Goal: Task Accomplishment & Management: Manage account settings

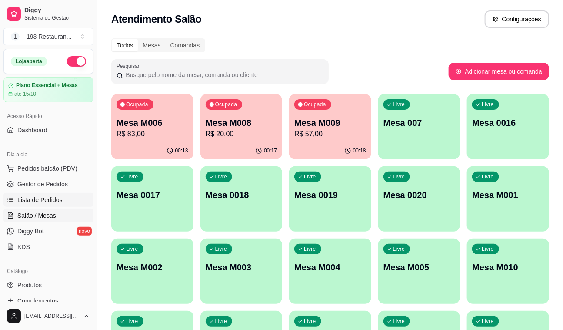
click at [58, 200] on span "Lista de Pedidos" at bounding box center [39, 199] width 45 height 9
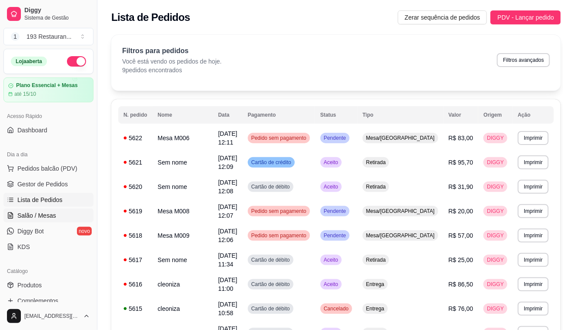
click at [37, 214] on span "Salão / Mesas" at bounding box center [36, 215] width 39 height 9
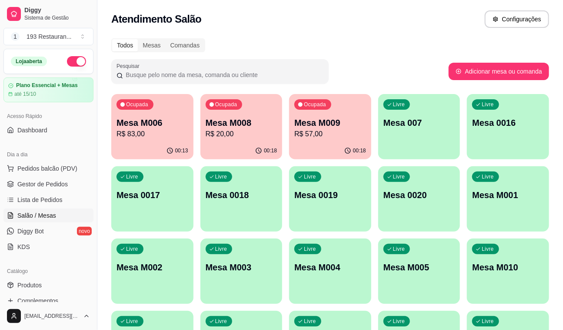
click at [154, 137] on p "R$ 83,00" at bounding box center [153, 134] width 72 height 10
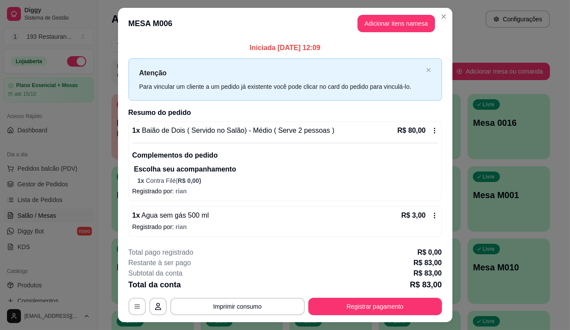
click at [426, 137] on div "1 x Baião de Dois ( Servido no Salão) - Médio ( Serve 2 pessoas ) R$ 80,00 Comp…" at bounding box center [284, 155] width 305 height 60
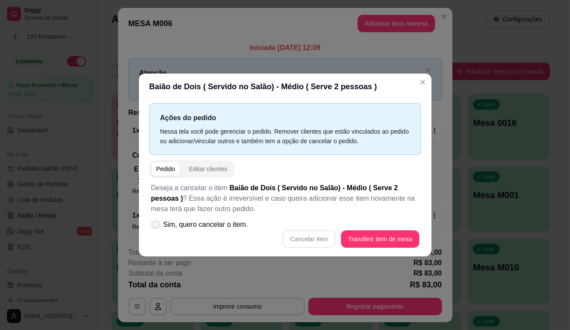
click at [201, 230] on span "Sim, quero cancelar o item." at bounding box center [205, 224] width 85 height 10
click at [156, 230] on input "Sim, quero cancelar o item." at bounding box center [154, 229] width 6 height 6
checkbox input "true"
click at [318, 236] on button "Cancelar item" at bounding box center [308, 238] width 53 height 17
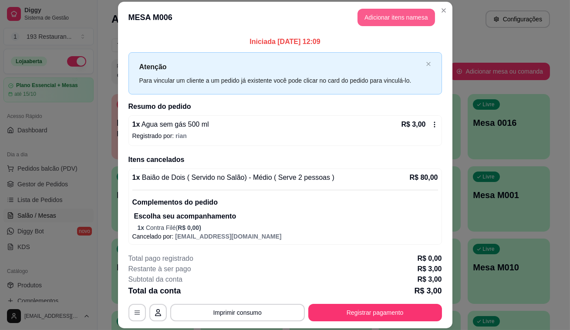
click at [400, 20] on button "Adicionar itens na mesa" at bounding box center [395, 17] width 77 height 17
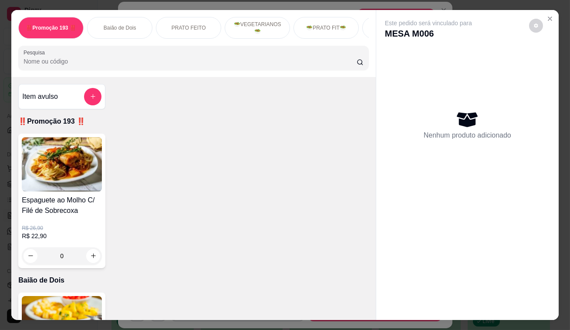
scroll to position [198, 0]
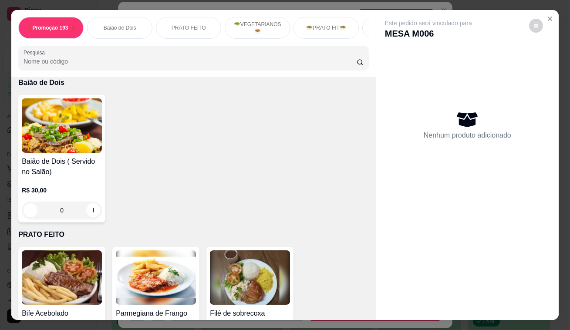
click at [92, 211] on div "0" at bounding box center [62, 209] width 80 height 17
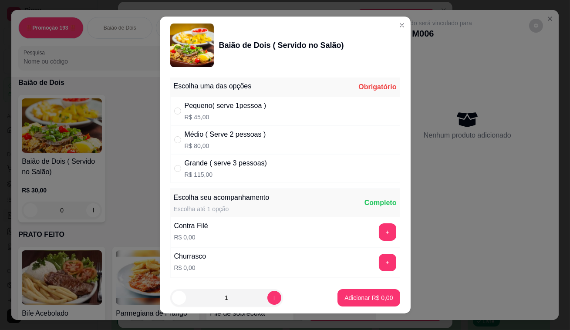
click at [180, 115] on div "Pequeno( serve 1pessoa ) R$ 45,00" at bounding box center [285, 111] width 230 height 29
radio input "true"
click at [342, 298] on p "Adicionar R$ 45,00" at bounding box center [367, 297] width 52 height 9
type input "1"
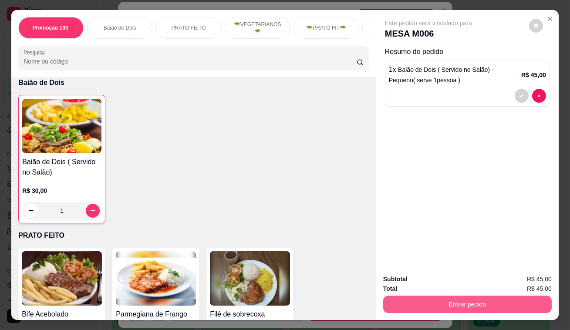
click at [477, 301] on button "Enviar pedido" at bounding box center [467, 303] width 168 height 17
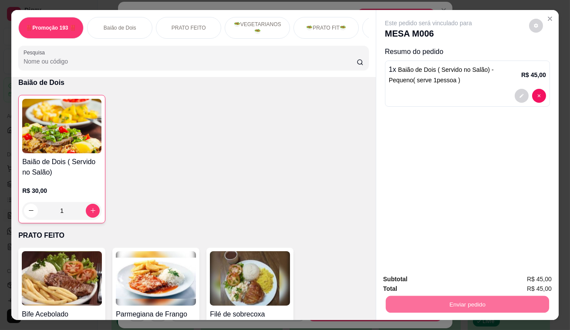
click at [450, 279] on button "Não registrar e enviar pedido" at bounding box center [438, 280] width 91 height 17
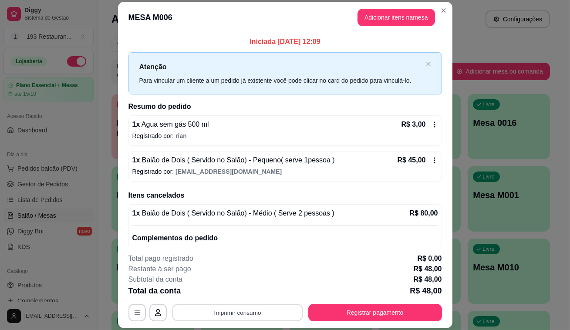
click at [286, 306] on button "Imprimir consumo" at bounding box center [237, 312] width 131 height 17
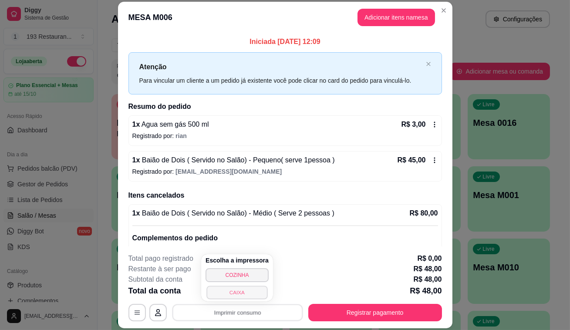
click at [242, 296] on button "CAIXA" at bounding box center [236, 291] width 61 height 13
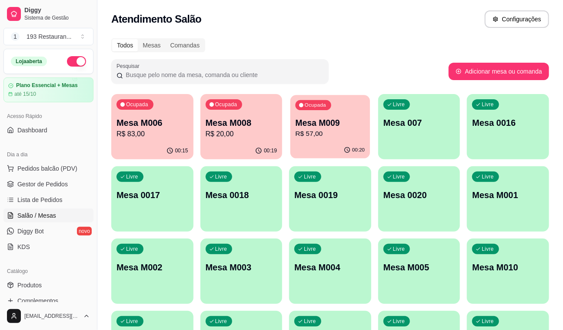
click at [347, 98] on div "Ocupada Mesa M009 R$ 57,00" at bounding box center [331, 118] width 80 height 47
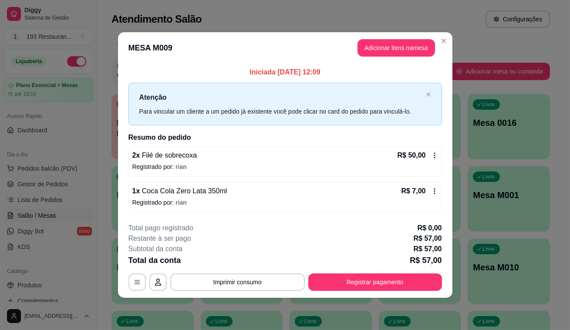
click at [387, 277] on button "Registrar pagamento" at bounding box center [375, 281] width 134 height 17
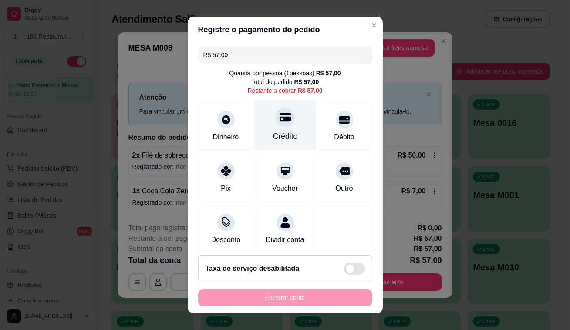
click at [264, 117] on div "Crédito" at bounding box center [284, 125] width 61 height 51
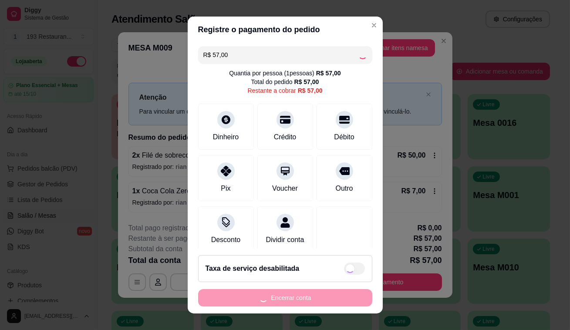
type input "R$ 0,00"
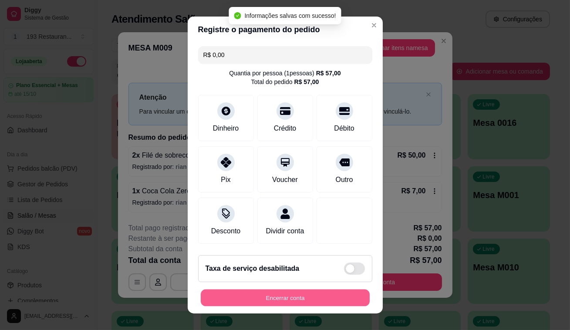
click at [325, 304] on button "Encerrar conta" at bounding box center [285, 297] width 169 height 17
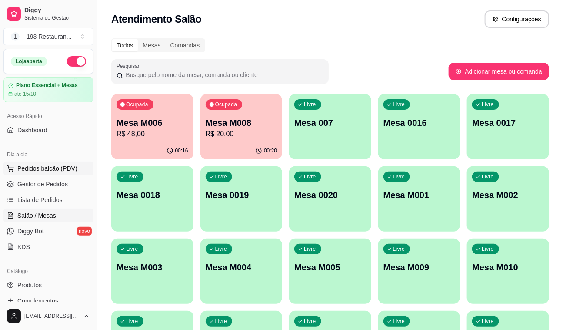
click at [63, 166] on span "Pedidos balcão (PDV)" at bounding box center [47, 168] width 60 height 9
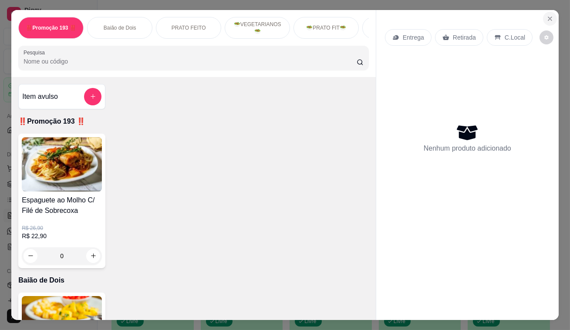
click at [547, 17] on icon "Close" at bounding box center [549, 18] width 7 height 7
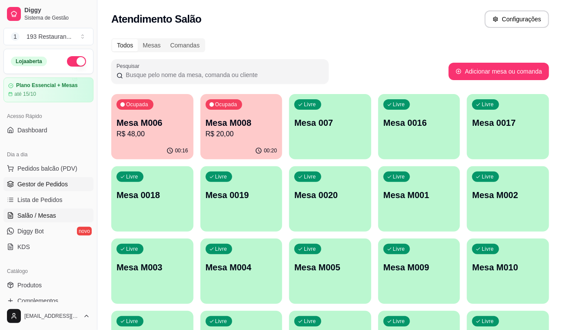
click at [46, 187] on span "Gestor de Pedidos" at bounding box center [42, 184] width 50 height 9
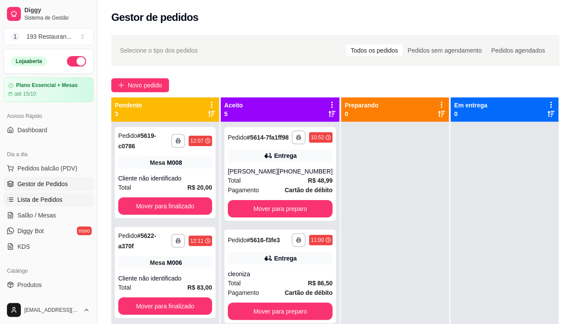
click at [50, 203] on span "Lista de Pedidos" at bounding box center [39, 199] width 45 height 9
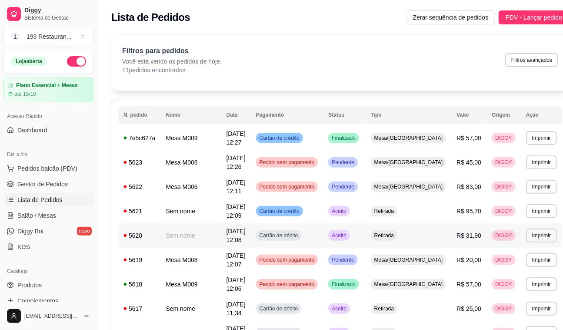
click at [457, 232] on span "R$ 31,90" at bounding box center [469, 235] width 25 height 7
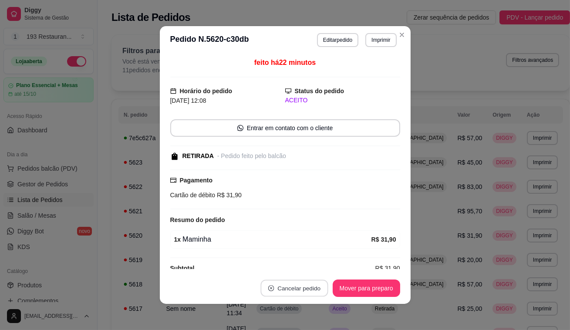
click at [293, 292] on button "Cancelar pedido" at bounding box center [293, 288] width 67 height 17
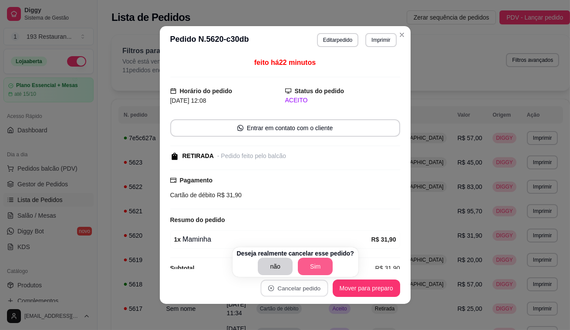
click at [305, 268] on button "Sim" at bounding box center [315, 266] width 35 height 17
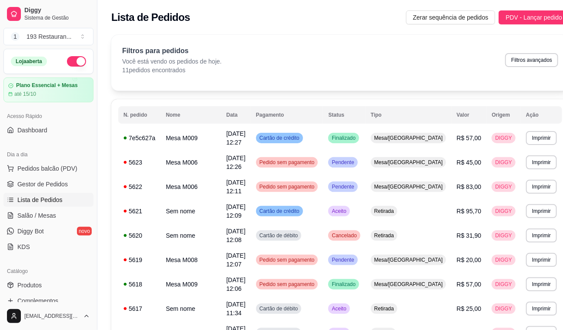
drag, startPoint x: 21, startPoint y: 215, endPoint x: 87, endPoint y: 238, distance: 70.3
click at [21, 215] on span "Salão / Mesas" at bounding box center [36, 215] width 39 height 9
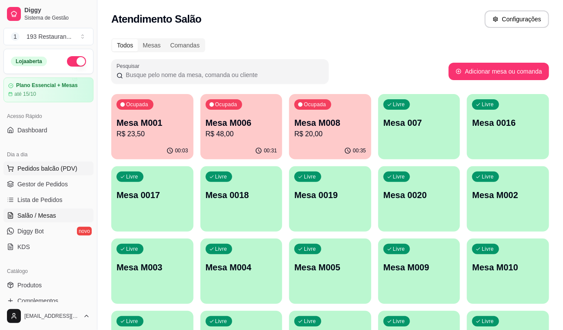
click at [47, 172] on span "Pedidos balcão (PDV)" at bounding box center [47, 168] width 60 height 9
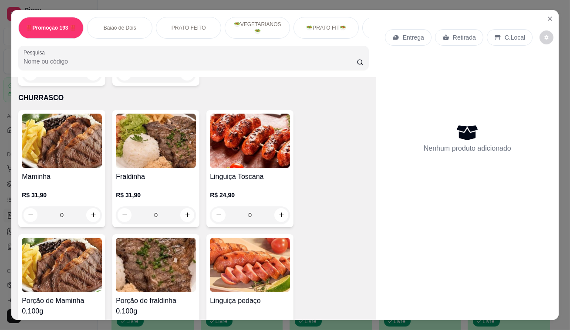
scroll to position [1819, 0]
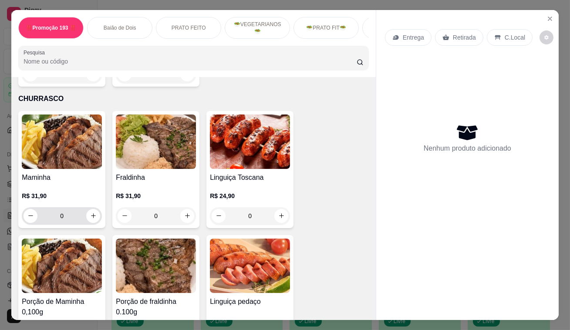
drag, startPoint x: 88, startPoint y: 190, endPoint x: 148, endPoint y: 198, distance: 59.7
click at [88, 207] on div "0" at bounding box center [61, 215] width 77 height 17
click at [94, 209] on button "increase-product-quantity" at bounding box center [93, 215] width 13 height 13
type input "1"
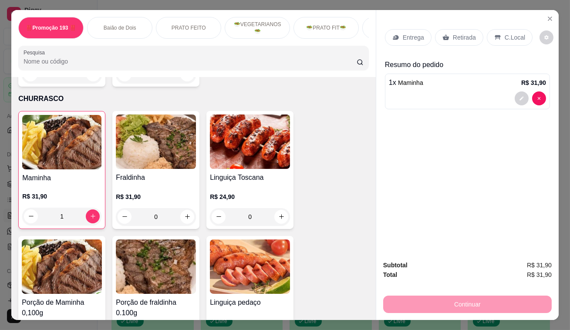
click at [453, 33] on p "Retirada" at bounding box center [464, 37] width 23 height 9
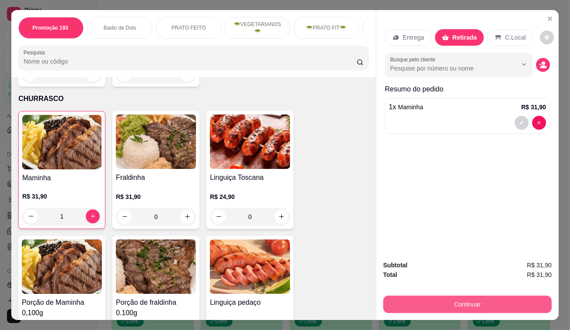
click at [483, 299] on button "Continuar" at bounding box center [467, 303] width 168 height 17
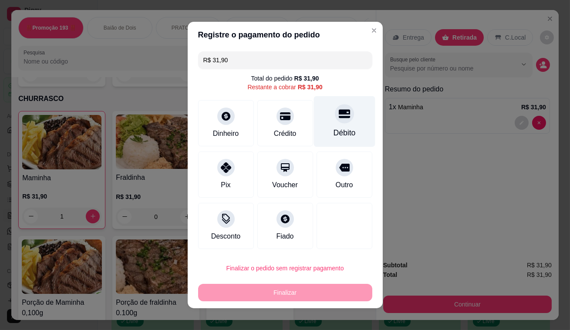
click at [338, 116] on icon at bounding box center [343, 113] width 11 height 11
type input "R$ 0,00"
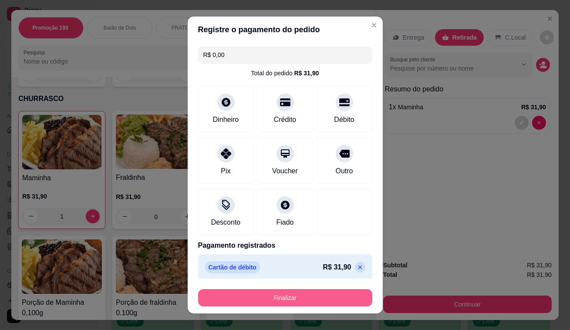
click at [292, 289] on button "Finalizar" at bounding box center [285, 297] width 174 height 17
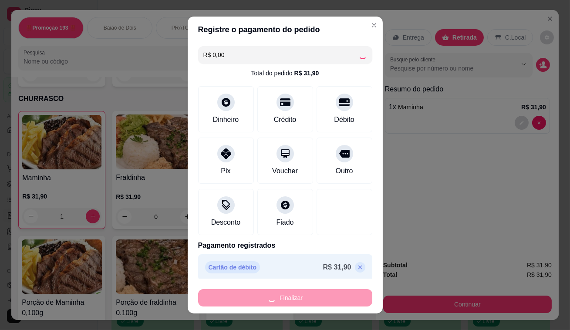
type input "0"
type input "-R$ 31,90"
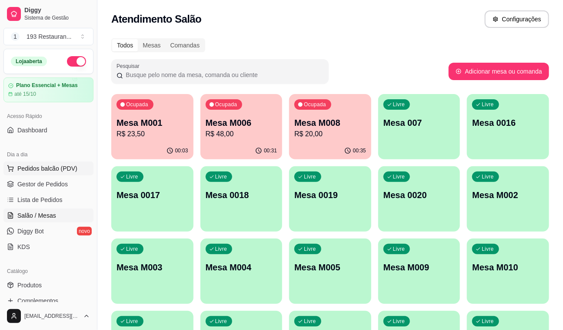
click at [56, 168] on span "Pedidos balcão (PDV)" at bounding box center [47, 168] width 60 height 9
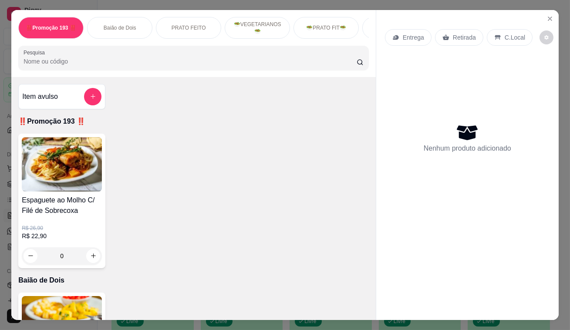
click at [453, 36] on p "Retirada" at bounding box center [464, 37] width 23 height 9
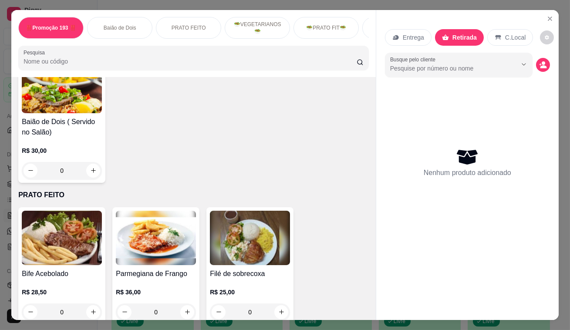
scroll to position [396, 0]
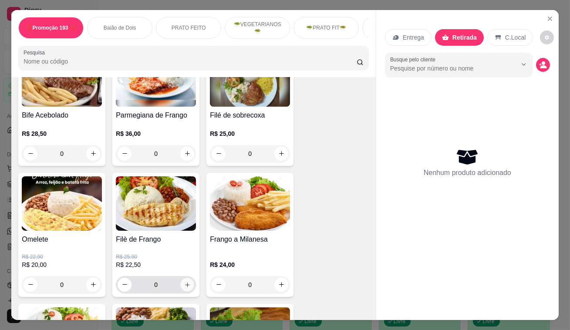
click at [185, 286] on icon "increase-product-quantity" at bounding box center [187, 284] width 7 height 7
type input "1"
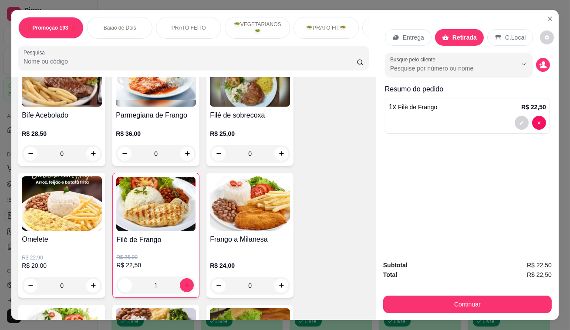
click at [480, 303] on button "Continuar" at bounding box center [467, 303] width 168 height 17
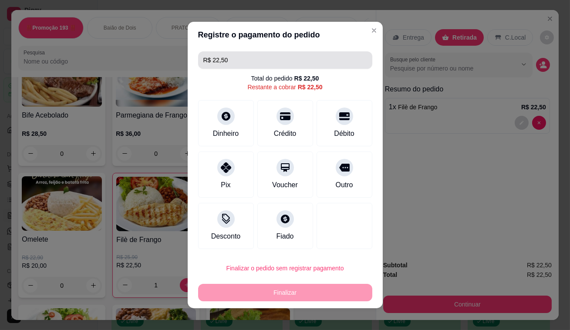
click at [275, 58] on input "R$ 22,50" at bounding box center [285, 59] width 164 height 17
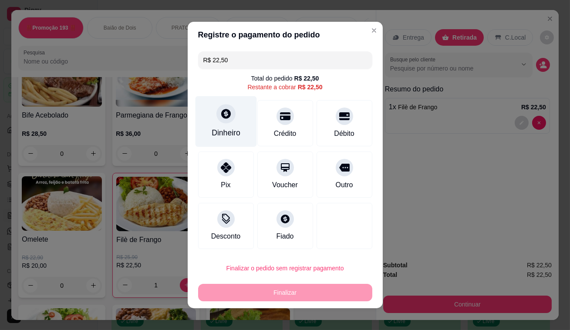
click at [220, 114] on icon at bounding box center [225, 113] width 11 height 11
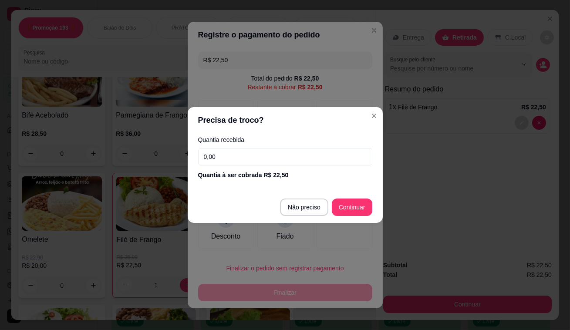
click at [228, 163] on input "0,00" at bounding box center [285, 156] width 174 height 17
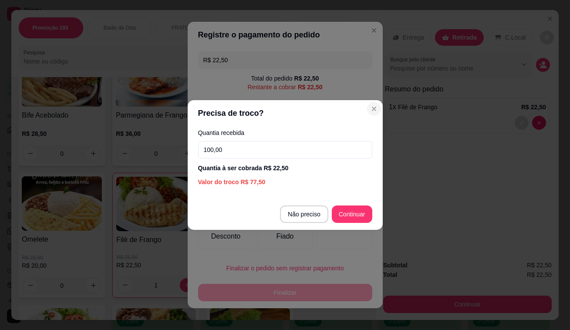
type input "100,00"
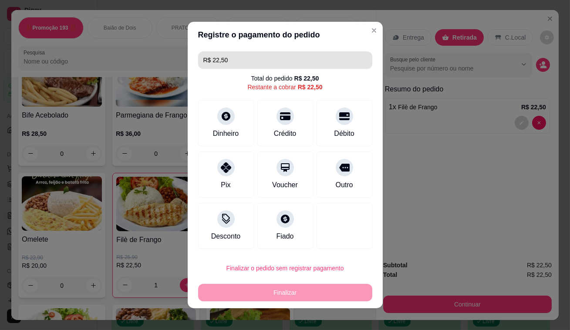
click at [264, 57] on input "R$ 22,50" at bounding box center [285, 59] width 164 height 17
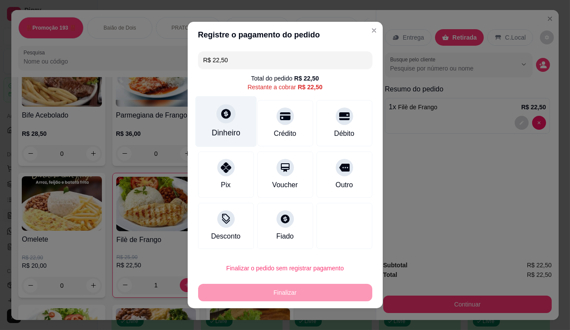
click at [225, 117] on icon at bounding box center [225, 113] width 11 height 11
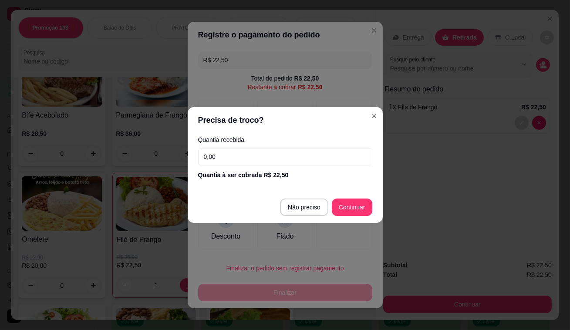
click at [263, 157] on input "0,00" at bounding box center [285, 156] width 174 height 17
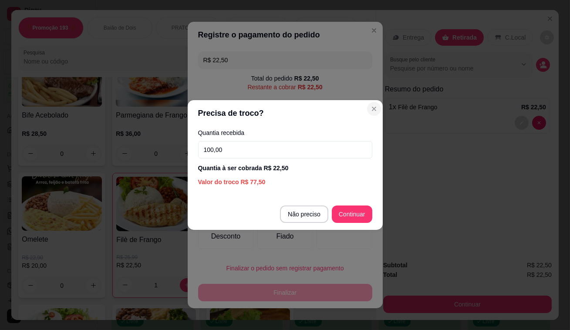
type input "100,00"
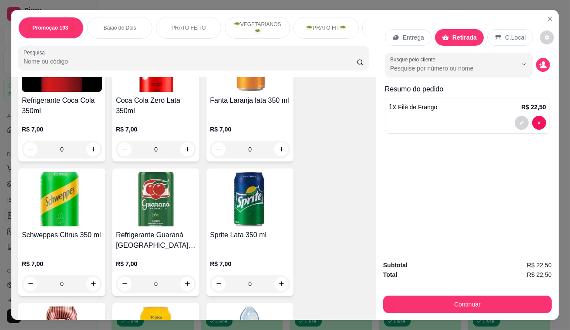
scroll to position [3046, 0]
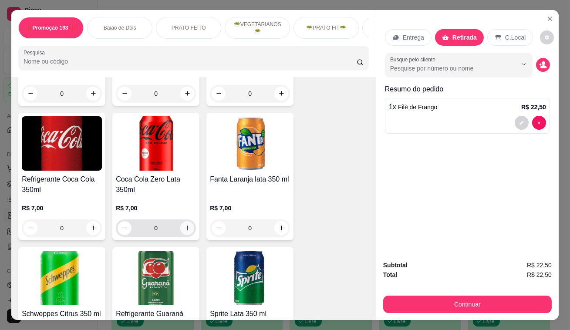
click at [184, 225] on icon "increase-product-quantity" at bounding box center [187, 228] width 7 height 7
type input "1"
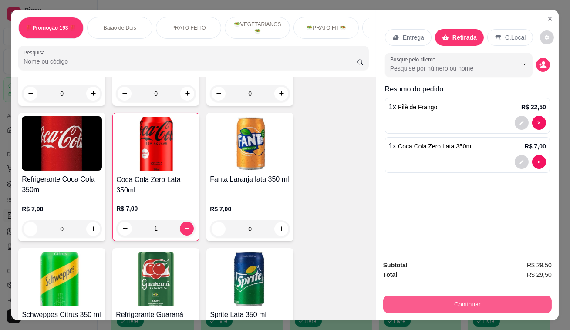
click at [474, 308] on button "Continuar" at bounding box center [467, 303] width 168 height 17
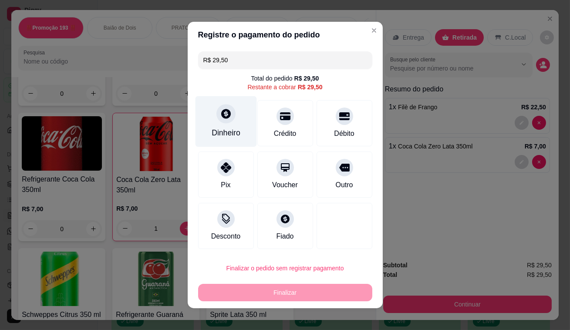
click at [220, 122] on div at bounding box center [225, 113] width 19 height 19
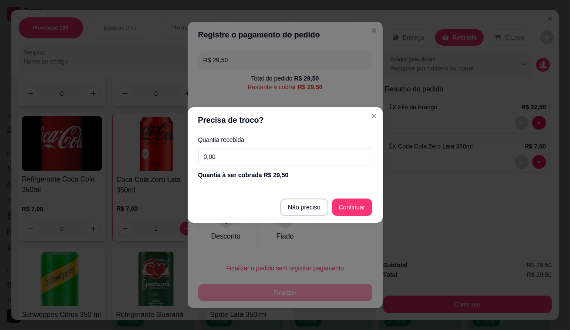
click at [253, 153] on input "0,00" at bounding box center [285, 156] width 174 height 17
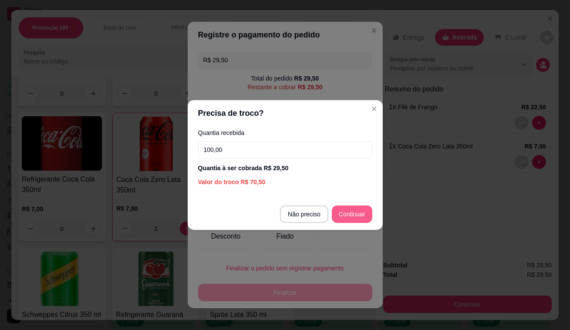
type input "100,00"
type input "R$ 0,00"
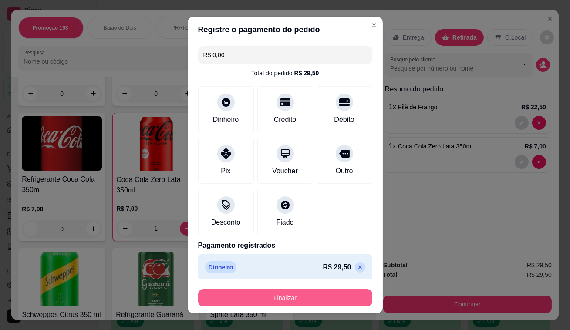
click at [311, 292] on button "Finalizar" at bounding box center [285, 297] width 174 height 17
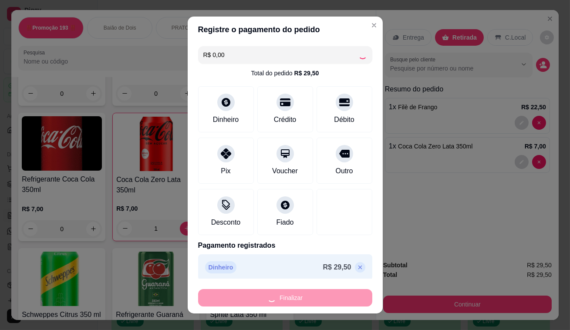
type input "0"
type input "-R$ 29,50"
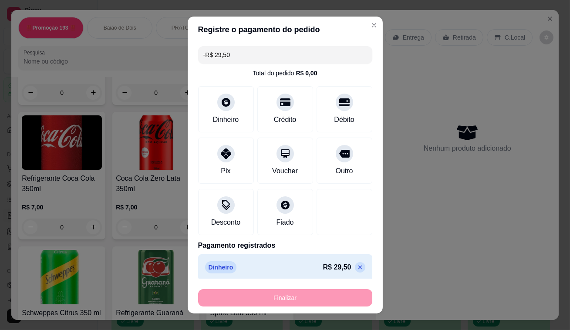
scroll to position [3045, 0]
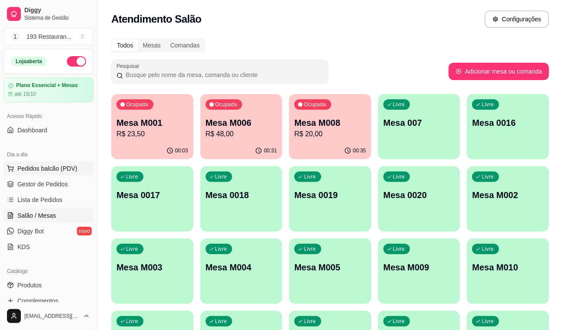
click at [57, 165] on span "Pedidos balcão (PDV)" at bounding box center [47, 168] width 60 height 9
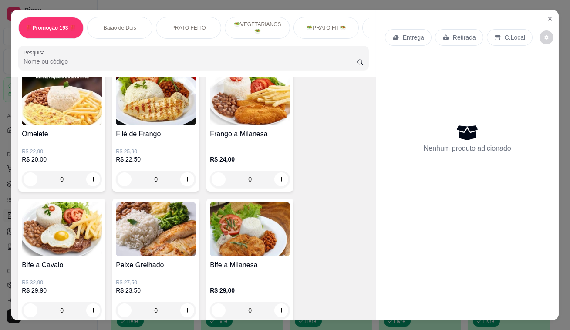
scroll to position [435, 0]
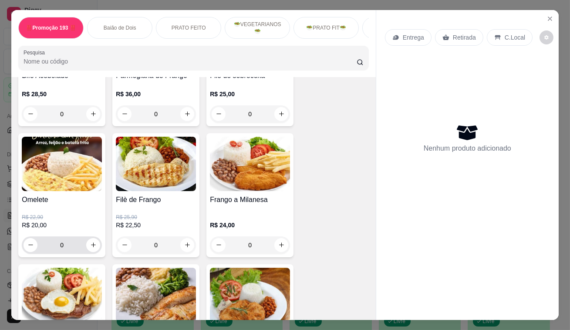
click at [97, 246] on div "0" at bounding box center [62, 244] width 80 height 17
click at [92, 246] on icon "increase-product-quantity" at bounding box center [93, 244] width 7 height 7
type input "1"
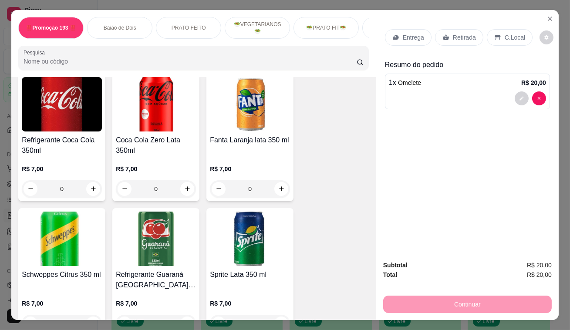
scroll to position [2967, 0]
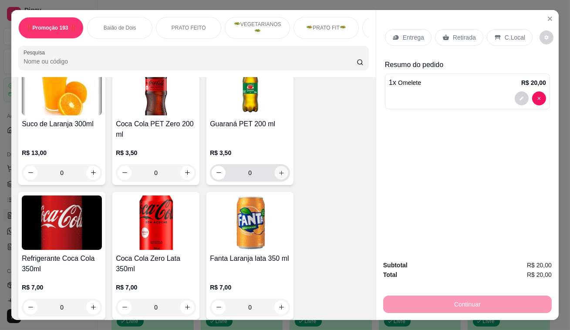
click at [278, 169] on icon "increase-product-quantity" at bounding box center [281, 172] width 7 height 7
type input "1"
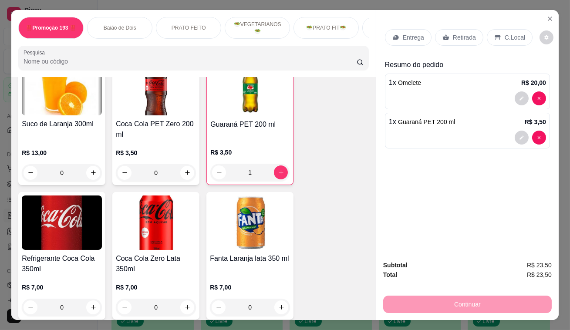
click at [448, 33] on div "Retirada" at bounding box center [459, 37] width 48 height 17
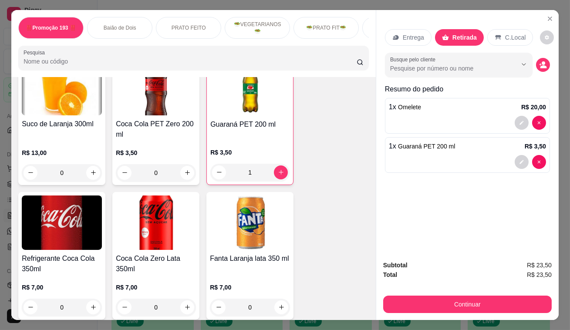
click at [418, 35] on p "Entrega" at bounding box center [412, 37] width 21 height 9
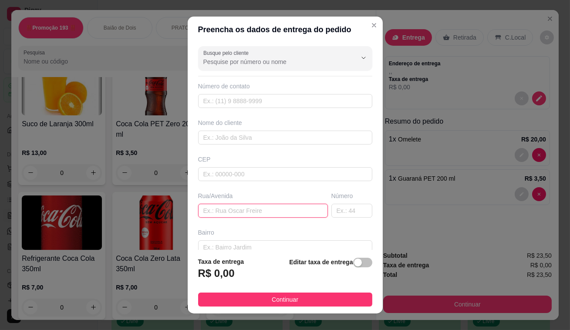
click at [253, 210] on input "text" at bounding box center [263, 211] width 130 height 14
type input "rua [PERSON_NAME]"
click at [339, 209] on input "text" at bounding box center [351, 211] width 41 height 14
type input "240"
click at [354, 261] on div "button" at bounding box center [358, 262] width 8 height 8
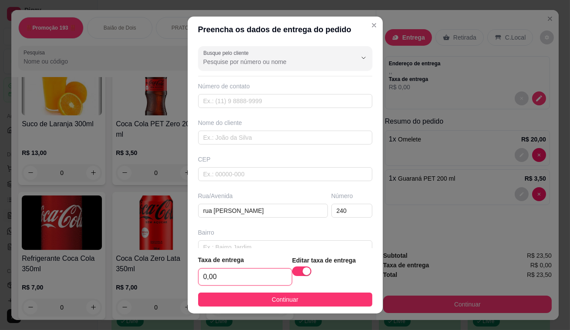
click at [235, 279] on input "0,00" at bounding box center [244, 276] width 93 height 17
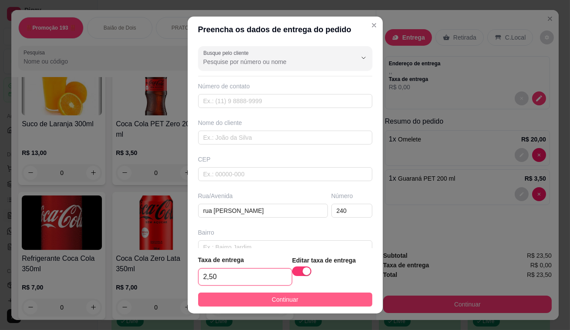
type input "2,50"
click at [252, 302] on button "Continuar" at bounding box center [285, 299] width 174 height 14
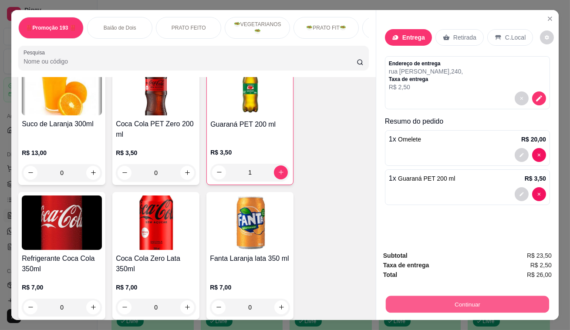
click at [481, 305] on button "Continuar" at bounding box center [467, 304] width 163 height 17
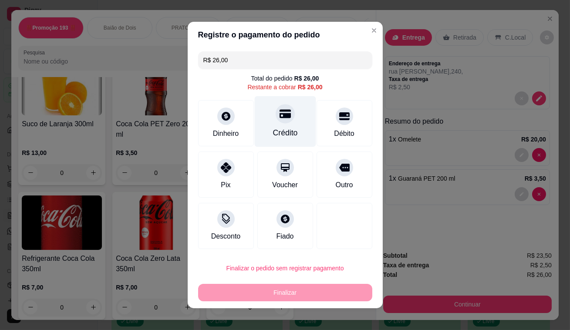
click at [292, 122] on div "Crédito" at bounding box center [284, 121] width 61 height 51
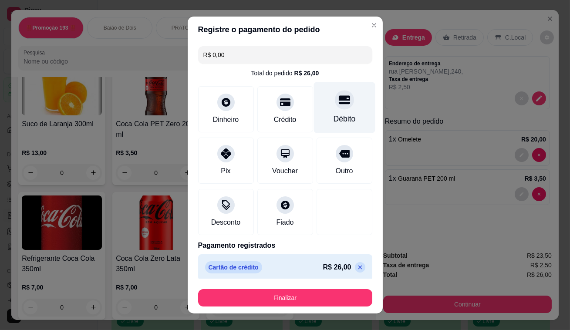
click at [335, 108] on div at bounding box center [344, 99] width 19 height 19
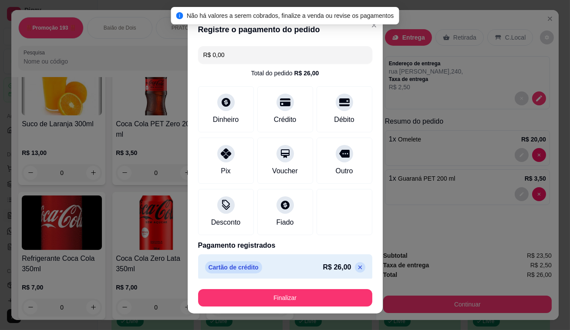
click at [356, 269] on icon at bounding box center [359, 267] width 7 height 7
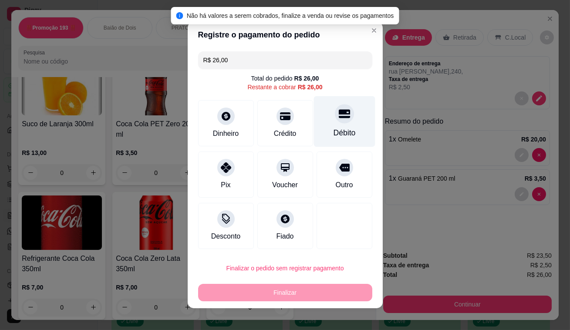
click at [343, 114] on div at bounding box center [344, 113] width 19 height 19
type input "R$ 0,00"
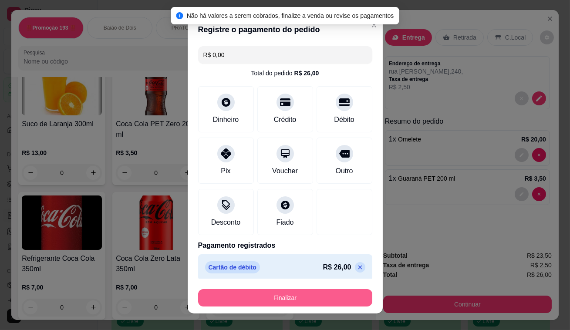
click at [297, 292] on button "Finalizar" at bounding box center [285, 297] width 174 height 17
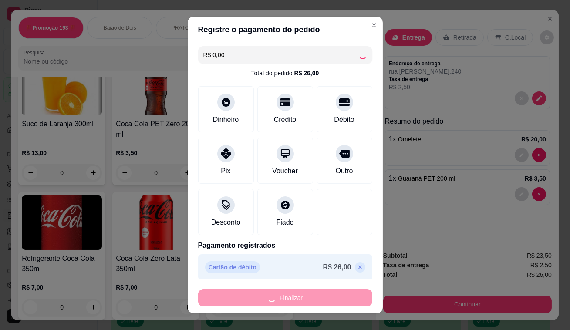
type input "0"
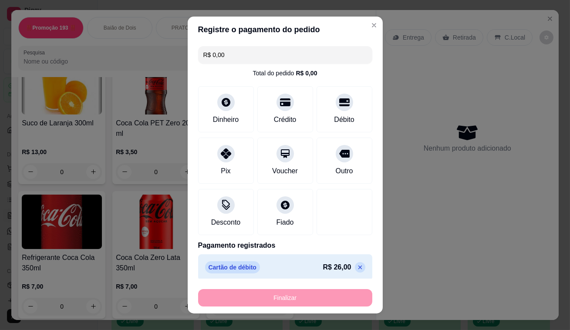
type input "-R$ 26,00"
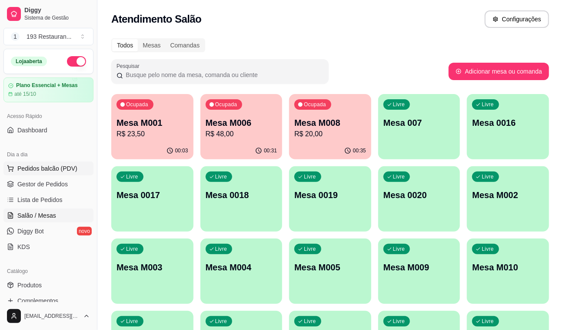
click at [49, 170] on span "Pedidos balcão (PDV)" at bounding box center [47, 168] width 60 height 9
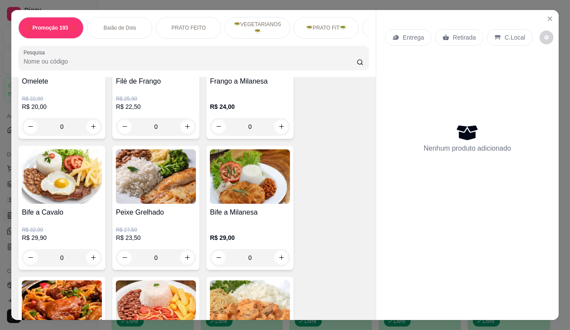
scroll to position [514, 0]
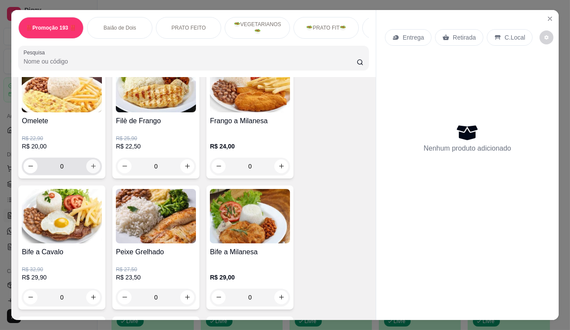
click at [95, 164] on button "increase-product-quantity" at bounding box center [93, 166] width 14 height 14
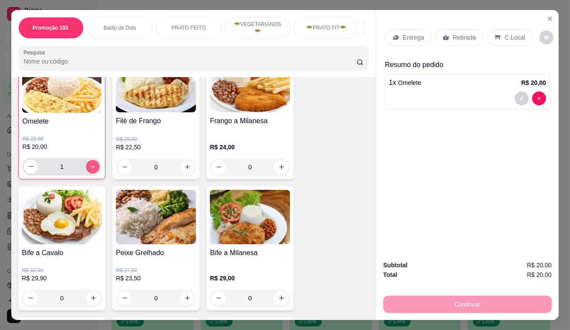
click at [95, 164] on button "increase-product-quantity" at bounding box center [92, 166] width 13 height 13
type input "2"
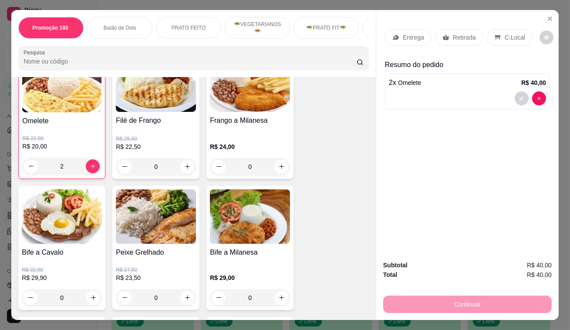
click at [448, 38] on div "Retirada" at bounding box center [459, 37] width 48 height 17
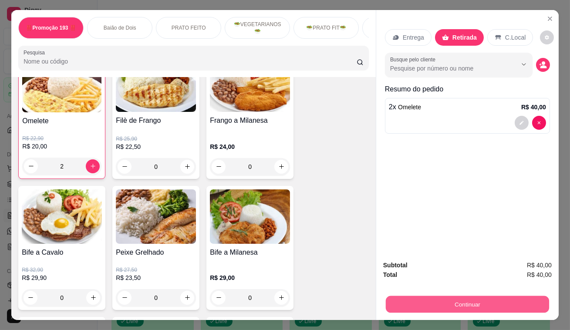
click at [478, 296] on button "Continuar" at bounding box center [467, 304] width 163 height 17
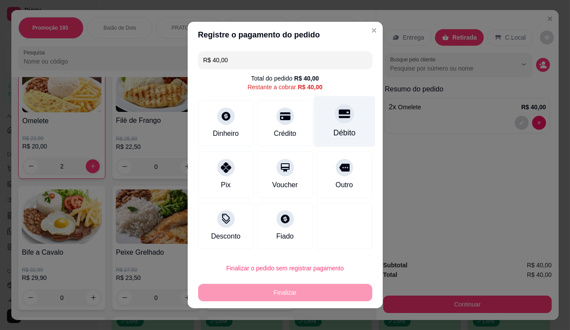
click at [345, 121] on div "Débito" at bounding box center [343, 121] width 61 height 51
type input "R$ 0,00"
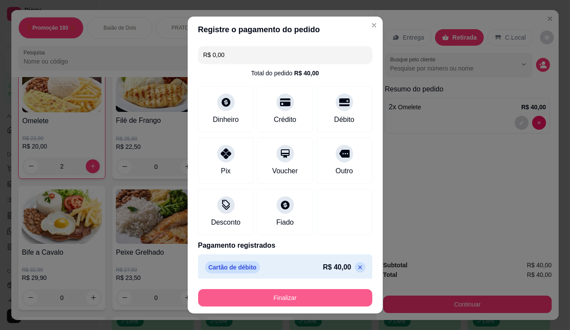
click at [329, 302] on button "Finalizar" at bounding box center [285, 297] width 174 height 17
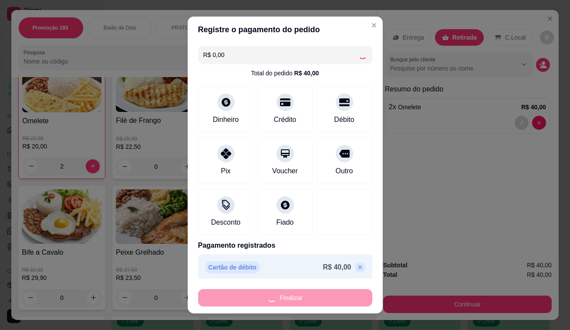
type input "0"
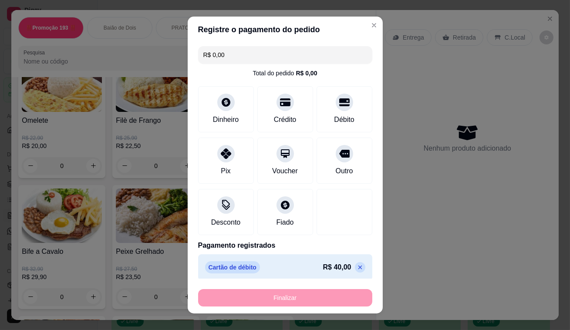
type input "-R$ 40,00"
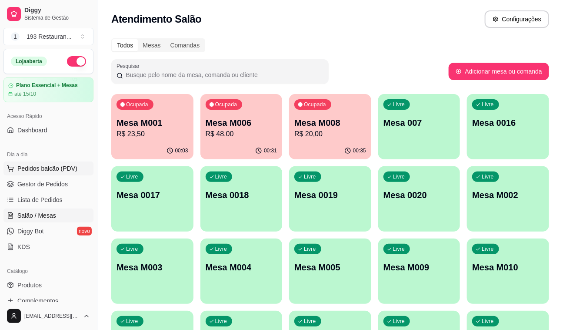
click at [38, 171] on span "Pedidos balcão (PDV)" at bounding box center [47, 168] width 60 height 9
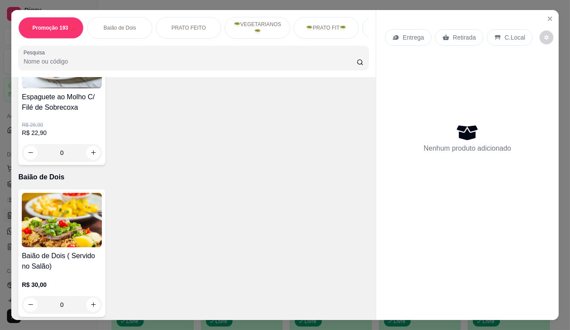
scroll to position [158, 0]
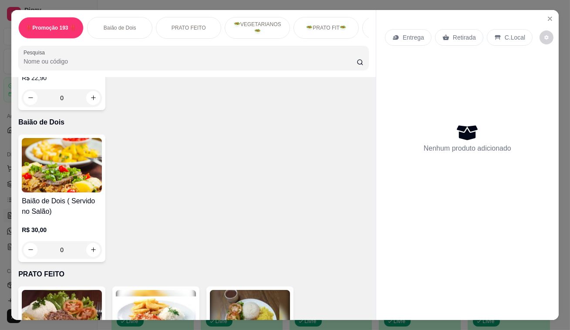
click at [92, 253] on div "0" at bounding box center [62, 249] width 80 height 17
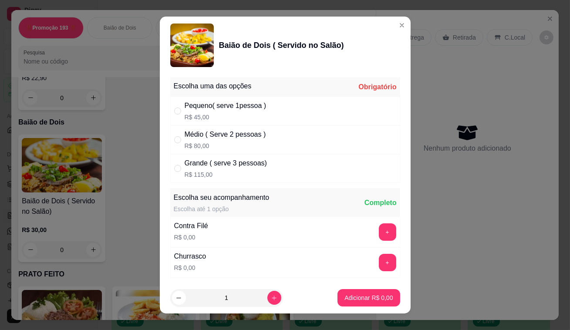
click at [237, 111] on div "Pequeno( serve 1pessoa ) R$ 45,00" at bounding box center [225, 111] width 82 height 21
radio input "true"
click at [384, 300] on button "Adicionar R$ 45,00" at bounding box center [367, 297] width 64 height 17
type input "1"
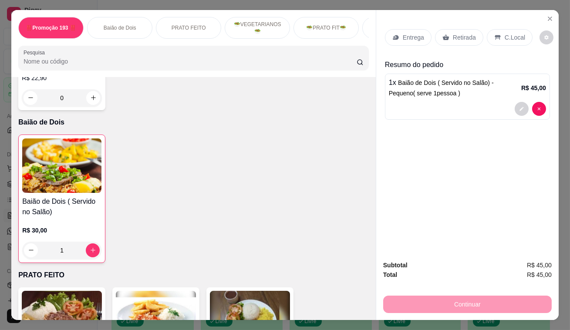
click at [455, 39] on div "Retirada" at bounding box center [459, 37] width 48 height 17
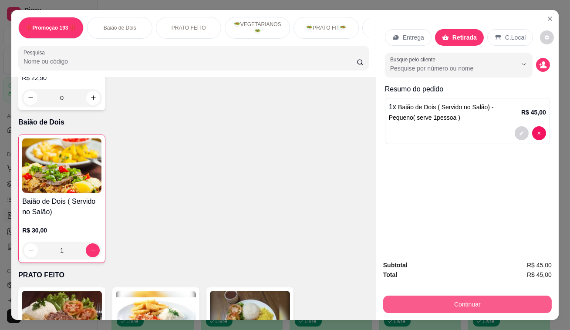
click at [465, 297] on button "Continuar" at bounding box center [467, 303] width 168 height 17
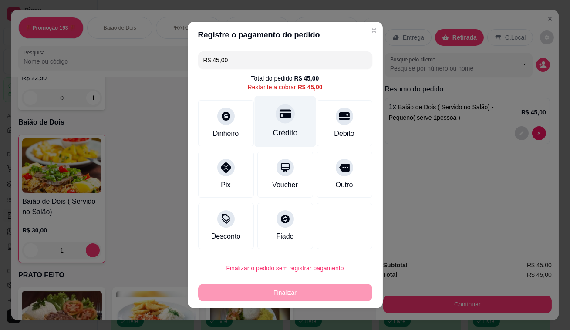
click at [306, 115] on div "Crédito" at bounding box center [284, 121] width 61 height 51
type input "R$ 0,00"
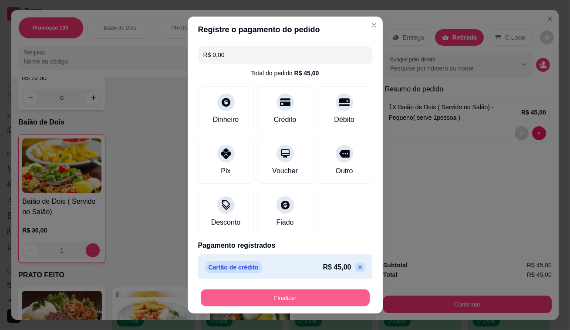
click at [318, 298] on button "Finalizar" at bounding box center [285, 297] width 169 height 17
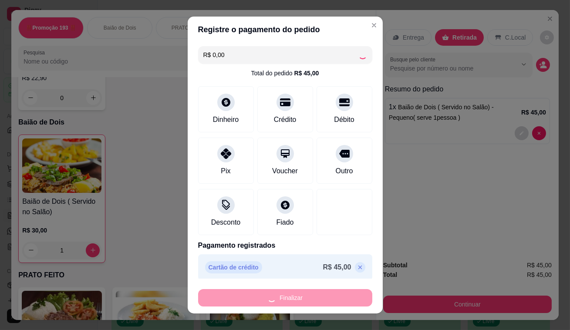
type input "0"
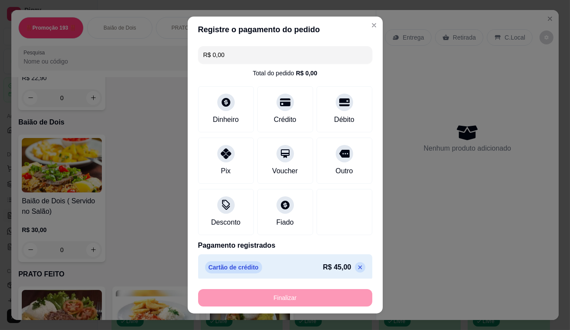
type input "-R$ 45,00"
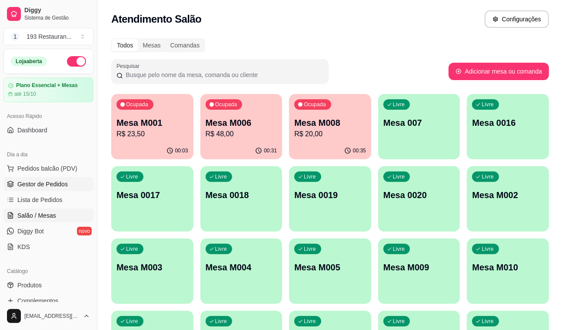
click at [60, 188] on link "Gestor de Pedidos" at bounding box center [48, 184] width 90 height 14
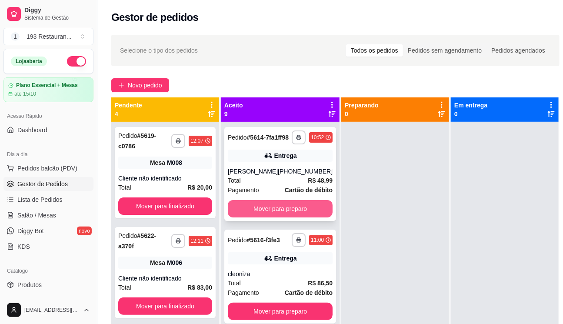
click at [278, 215] on button "Mover para preparo" at bounding box center [280, 208] width 105 height 17
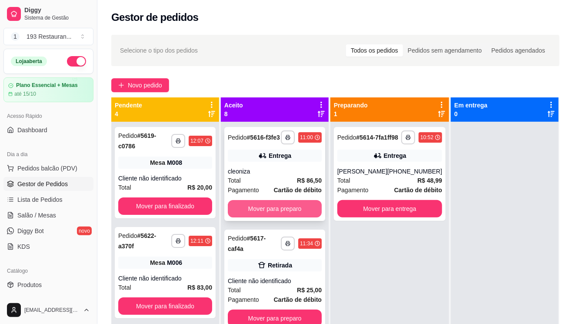
click at [292, 212] on button "Mover para preparo" at bounding box center [275, 208] width 94 height 17
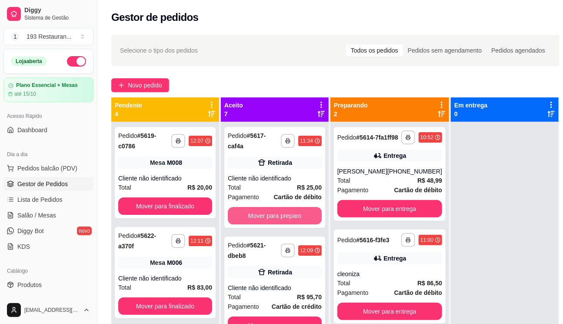
click at [292, 212] on button "Mover para preparo" at bounding box center [275, 215] width 94 height 17
click at [292, 212] on div "Mover para preparo" at bounding box center [275, 215] width 94 height 17
click at [283, 208] on div "Mover para preparo" at bounding box center [275, 215] width 94 height 17
click at [287, 213] on button "Mover para preparo" at bounding box center [274, 216] width 91 height 17
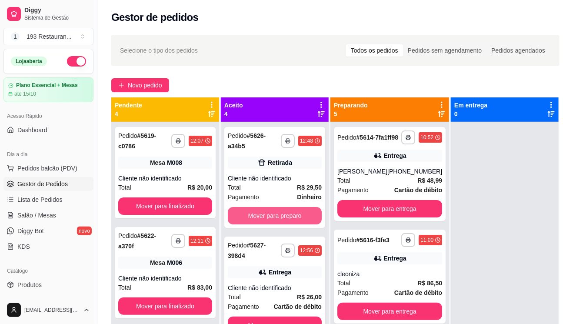
click at [287, 213] on button "Mover para preparo" at bounding box center [275, 215] width 94 height 17
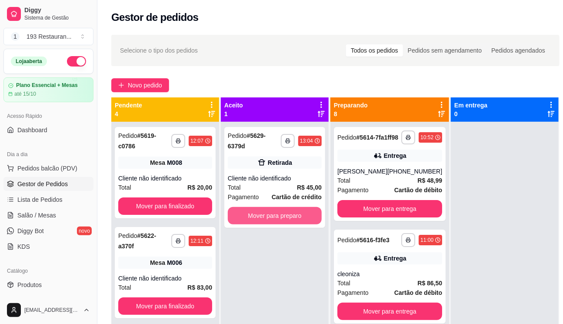
click at [287, 213] on button "Mover para preparo" at bounding box center [275, 215] width 94 height 17
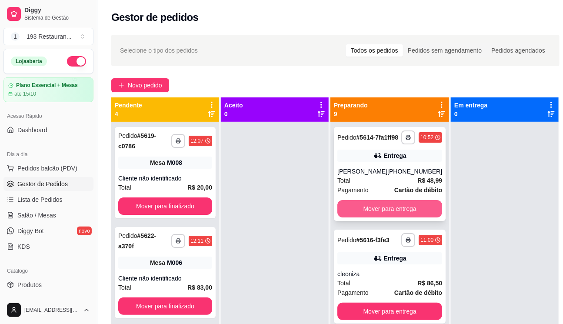
click at [390, 211] on button "Mover para entrega" at bounding box center [390, 208] width 105 height 17
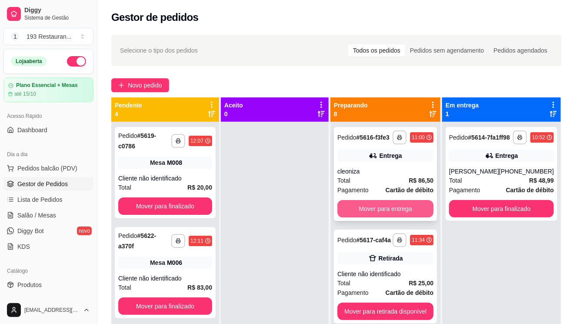
click at [385, 203] on button "Mover para entrega" at bounding box center [386, 208] width 96 height 17
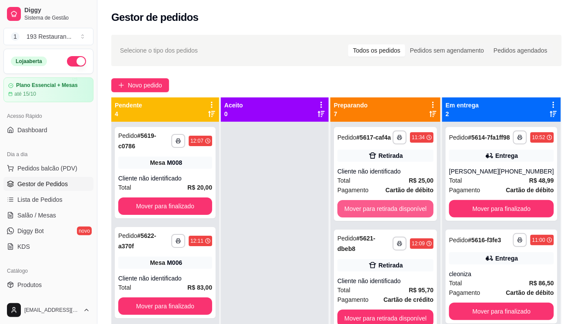
click at [385, 203] on button "Mover para retirada disponível" at bounding box center [386, 208] width 96 height 17
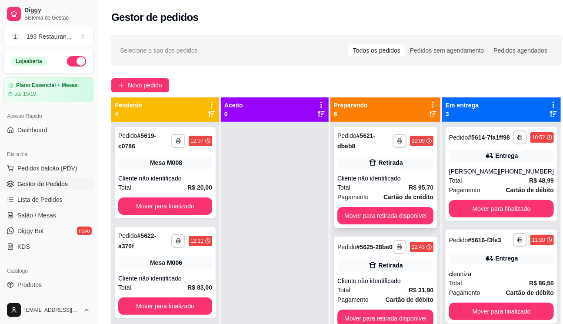
click at [385, 206] on div "**********" at bounding box center [385, 177] width 103 height 101
click at [384, 215] on button "Mover para retirada disponível" at bounding box center [386, 215] width 96 height 17
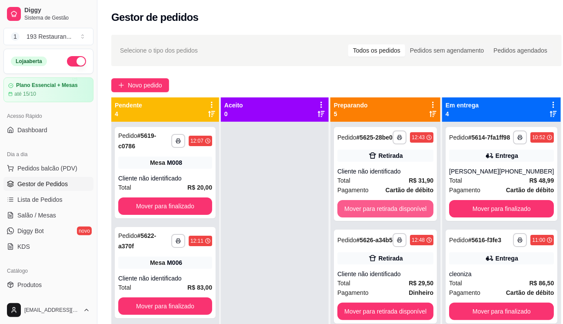
click at [384, 215] on button "Mover para retirada disponível" at bounding box center [386, 208] width 96 height 17
click at [384, 215] on button "Mover para entrega" at bounding box center [386, 208] width 96 height 17
click at [383, 215] on button "Mover para retirada disponível" at bounding box center [386, 208] width 96 height 17
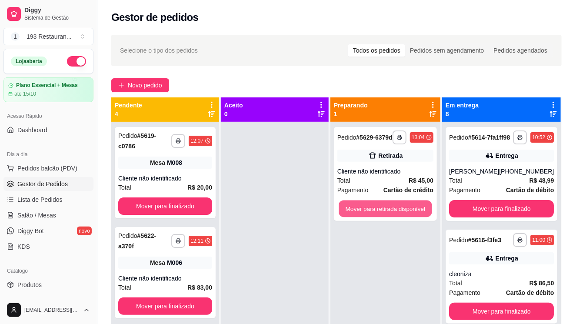
click at [383, 215] on button "Mover para retirada disponível" at bounding box center [385, 209] width 93 height 17
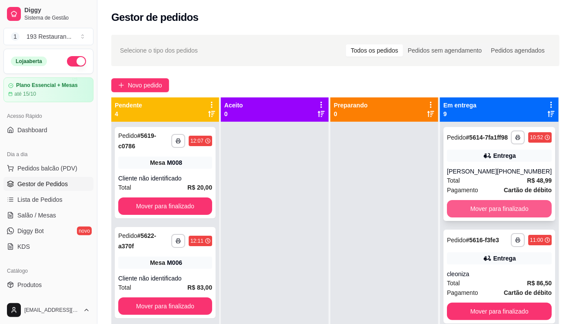
click at [509, 212] on button "Mover para finalizado" at bounding box center [499, 208] width 105 height 17
click at [508, 303] on button "Mover para finalizado" at bounding box center [499, 311] width 105 height 17
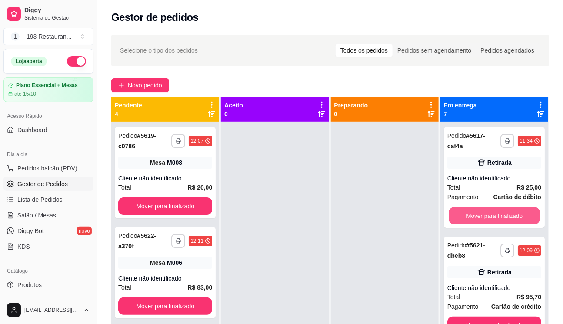
click at [508, 212] on button "Mover para finalizado" at bounding box center [494, 216] width 91 height 17
click at [508, 212] on button "Mover para finalizado" at bounding box center [495, 215] width 94 height 17
click at [512, 212] on button "Mover para finalizado" at bounding box center [494, 216] width 91 height 17
click at [511, 212] on button "Mover para finalizado" at bounding box center [494, 216] width 91 height 17
click at [512, 317] on button "Mover para finalizado" at bounding box center [495, 325] width 94 height 17
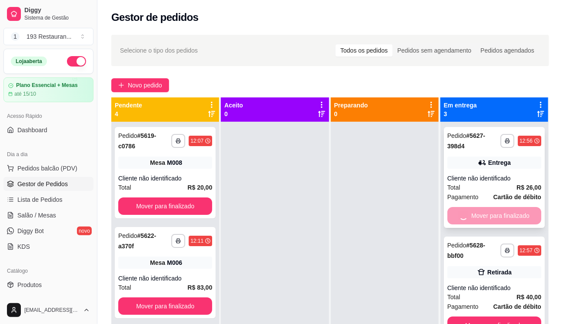
click at [512, 317] on button "Mover para finalizado" at bounding box center [495, 325] width 94 height 17
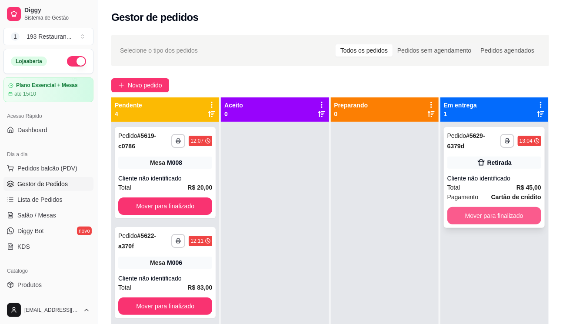
click at [512, 213] on button "Mover para finalizado" at bounding box center [495, 215] width 94 height 17
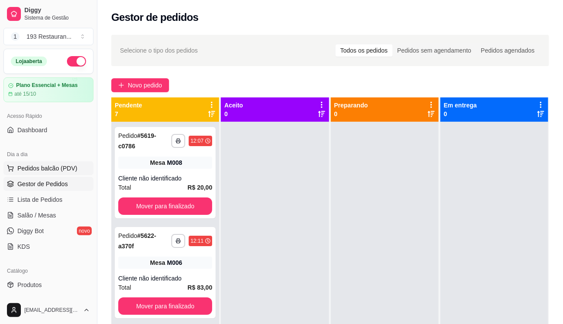
click at [59, 168] on span "Pedidos balcão (PDV)" at bounding box center [47, 168] width 60 height 9
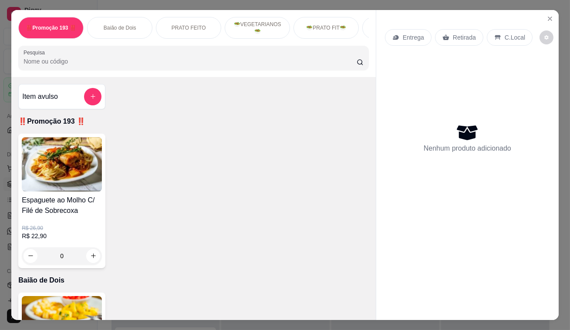
click at [453, 33] on p "Retirada" at bounding box center [464, 37] width 23 height 9
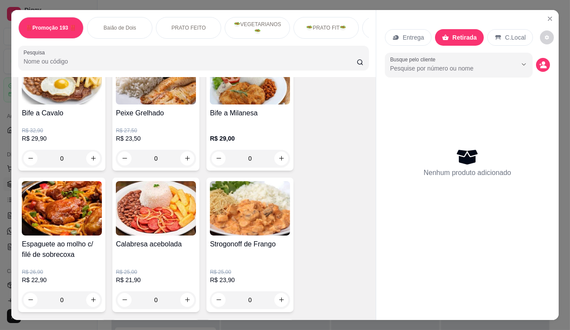
scroll to position [633, 0]
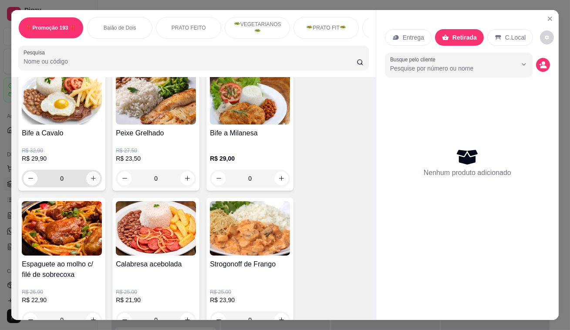
click at [89, 185] on button "increase-product-quantity" at bounding box center [93, 178] width 14 height 14
type input "1"
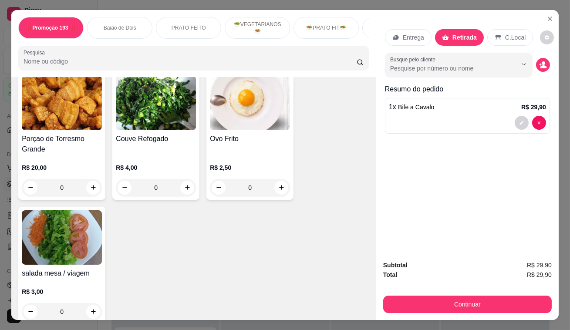
scroll to position [2413, 0]
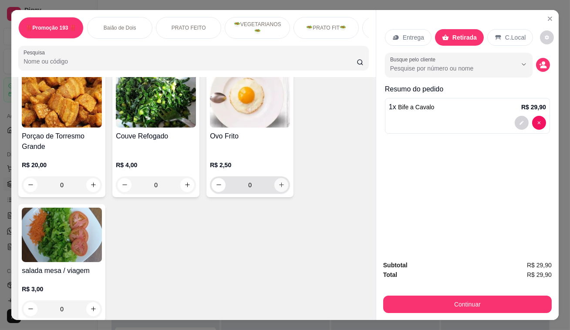
click at [280, 181] on icon "increase-product-quantity" at bounding box center [281, 184] width 7 height 7
type input "1"
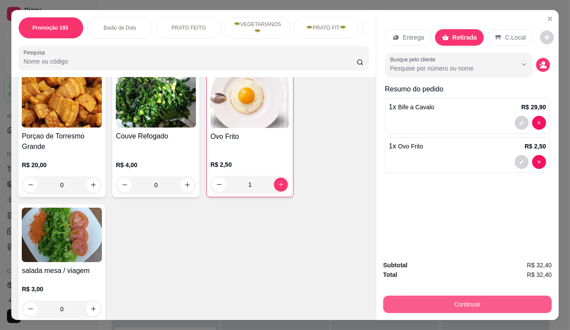
click at [432, 298] on button "Continuar" at bounding box center [467, 303] width 168 height 17
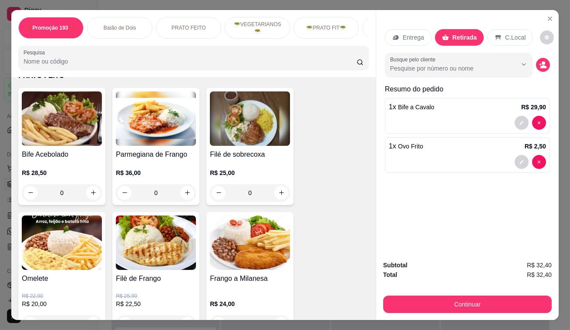
scroll to position [317, 0]
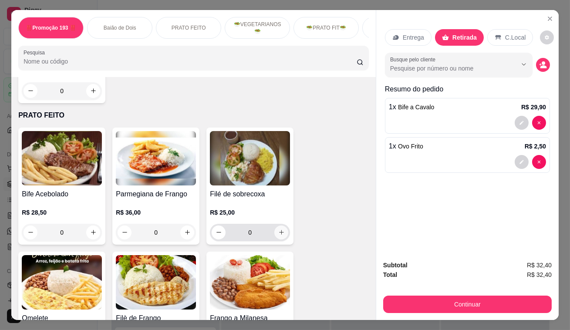
click at [274, 234] on button "increase-product-quantity" at bounding box center [281, 232] width 14 height 14
type input "1"
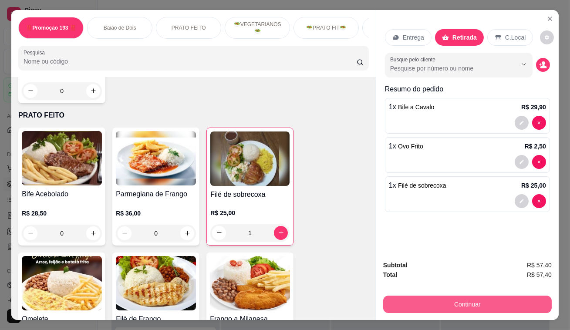
click at [424, 298] on button "Continuar" at bounding box center [467, 303] width 168 height 17
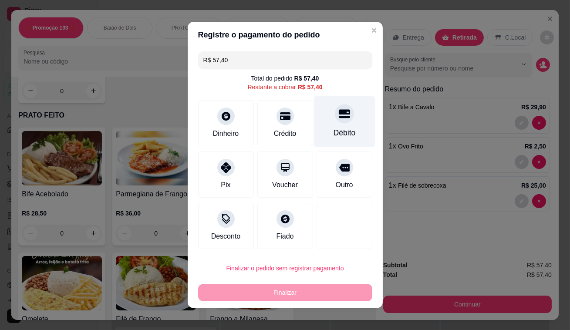
click at [338, 111] on icon at bounding box center [343, 114] width 11 height 9
type input "R$ 0,00"
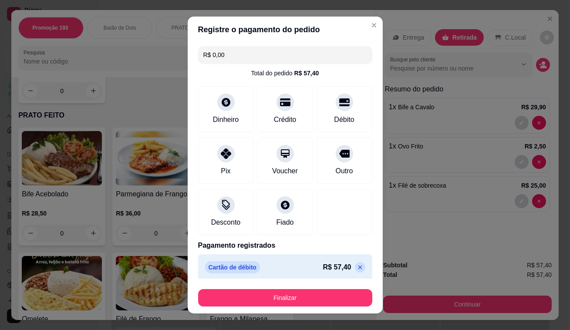
click at [312, 288] on div "Finalizar" at bounding box center [285, 295] width 174 height 21
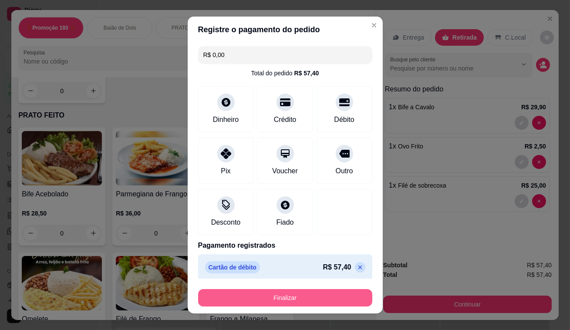
click at [310, 294] on button "Finalizar" at bounding box center [285, 297] width 174 height 17
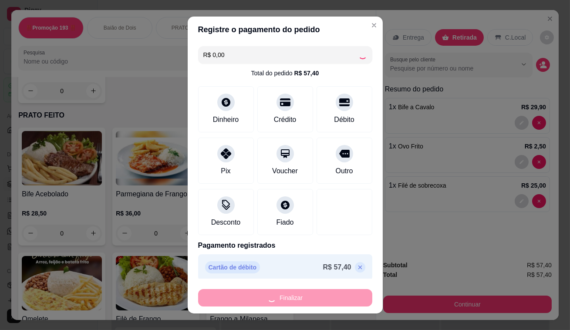
type input "0"
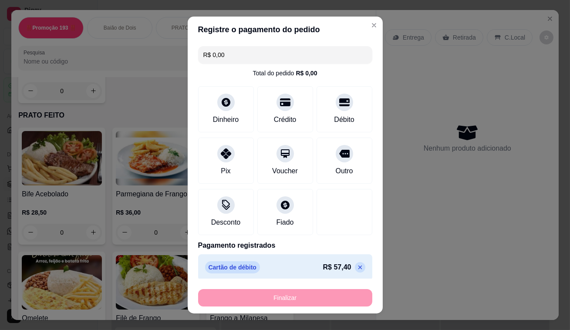
type input "-R$ 57,40"
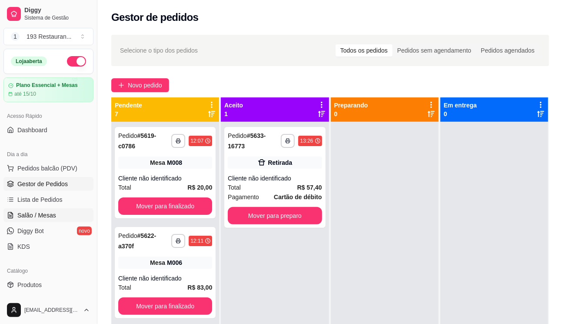
click at [40, 219] on link "Salão / Mesas" at bounding box center [48, 215] width 90 height 14
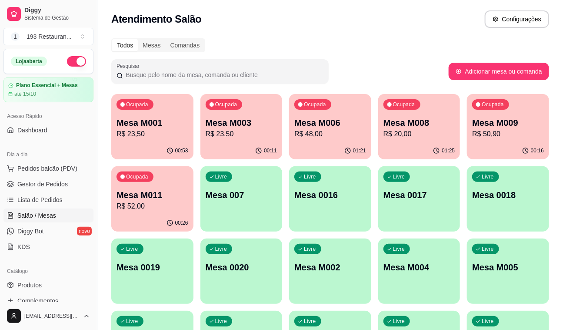
click at [324, 131] on p "R$ 48,00" at bounding box center [331, 134] width 72 height 10
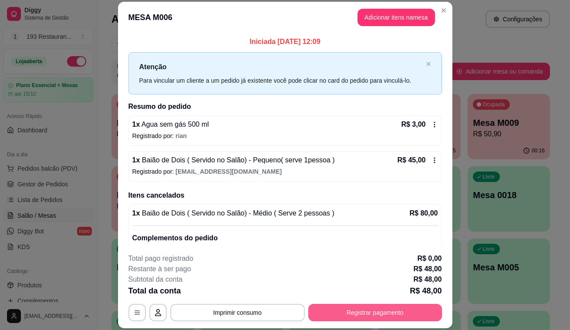
click at [365, 304] on button "Registrar pagamento" at bounding box center [375, 312] width 134 height 17
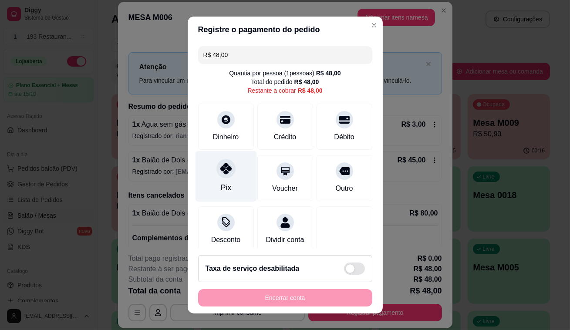
click at [210, 176] on div "Pix" at bounding box center [225, 176] width 61 height 51
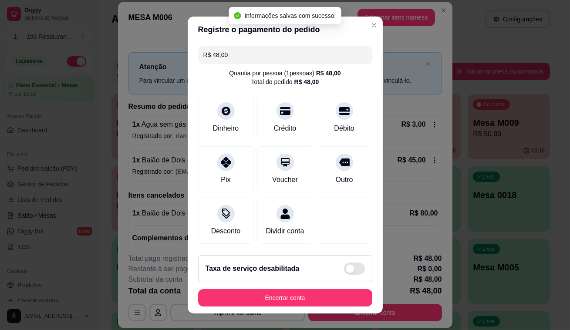
type input "R$ 0,00"
click at [276, 302] on button "Encerrar conta" at bounding box center [285, 297] width 174 height 17
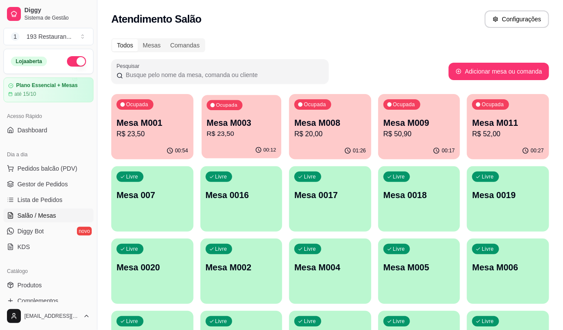
click at [220, 132] on p "R$ 23,50" at bounding box center [242, 134] width 70 height 10
click at [325, 137] on p "R$ 20,00" at bounding box center [331, 134] width 70 height 10
drag, startPoint x: 457, startPoint y: 125, endPoint x: 432, endPoint y: 133, distance: 26.3
click at [457, 125] on div "Ocupada Mesa M001 R$ 23,50 00:54 Ocupada Mesa M003 R$ 23,50 00:12 Ocupada Mesa …" at bounding box center [330, 235] width 438 height 282
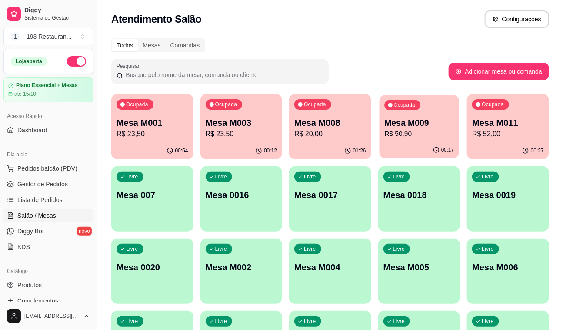
click at [432, 133] on p "R$ 50,90" at bounding box center [420, 134] width 70 height 10
click at [505, 124] on p "Mesa M011" at bounding box center [509, 123] width 70 height 12
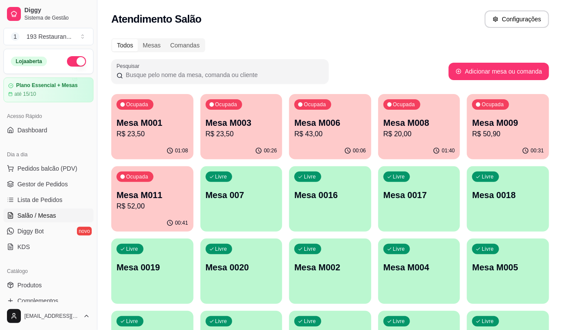
click at [154, 200] on div "Mesa M011 R$ 52,00" at bounding box center [153, 200] width 72 height 23
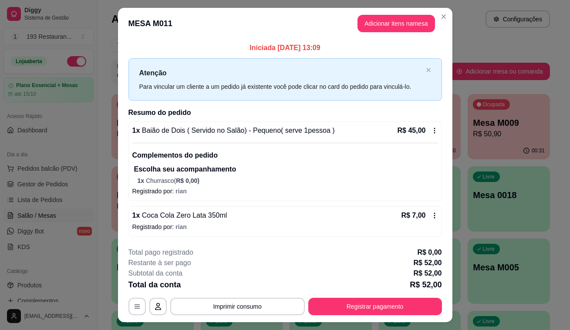
scroll to position [20, 0]
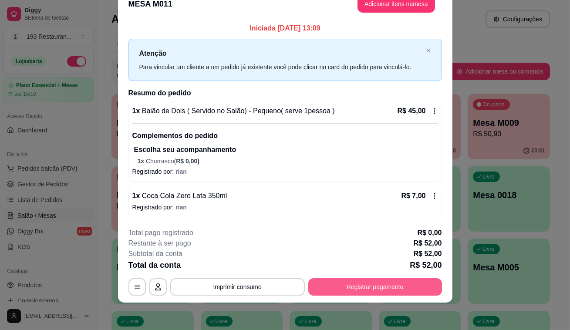
click at [394, 285] on button "Registrar pagamento" at bounding box center [375, 286] width 134 height 17
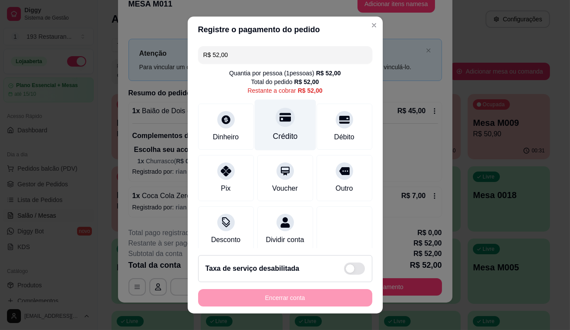
click at [275, 122] on div at bounding box center [284, 116] width 19 height 19
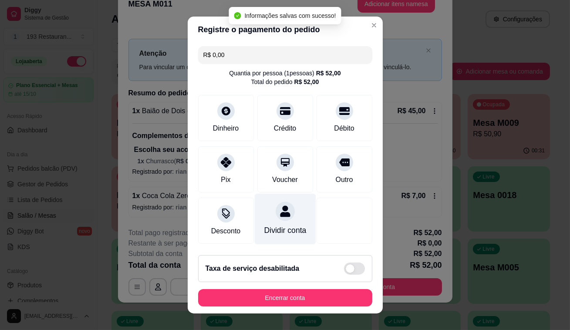
type input "R$ 0,00"
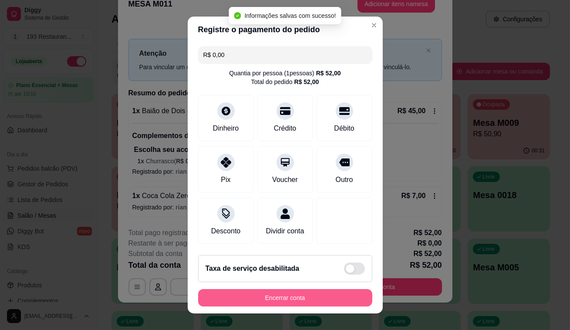
click at [287, 305] on button "Encerrar conta" at bounding box center [285, 297] width 174 height 17
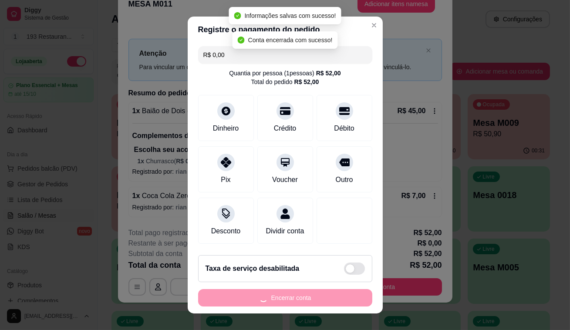
scroll to position [0, 0]
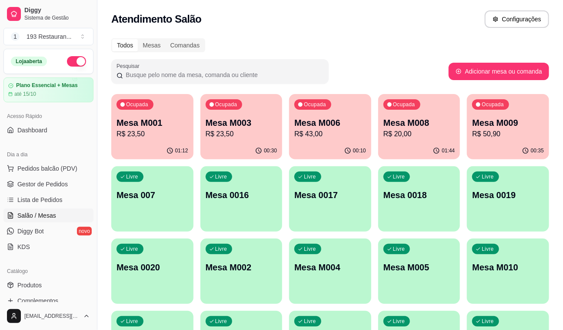
click at [505, 136] on p "R$ 50,90" at bounding box center [509, 134] width 72 height 10
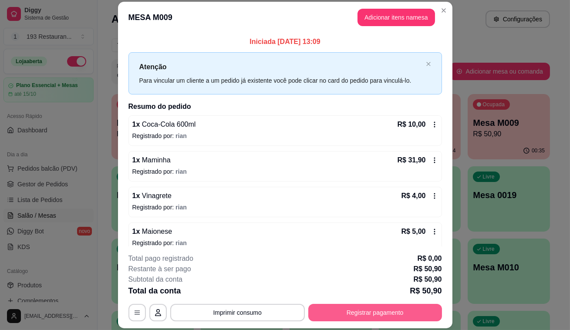
click at [388, 309] on button "Registrar pagamento" at bounding box center [375, 312] width 134 height 17
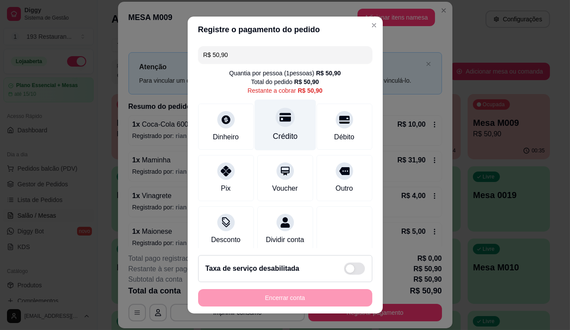
click at [275, 123] on div at bounding box center [284, 116] width 19 height 19
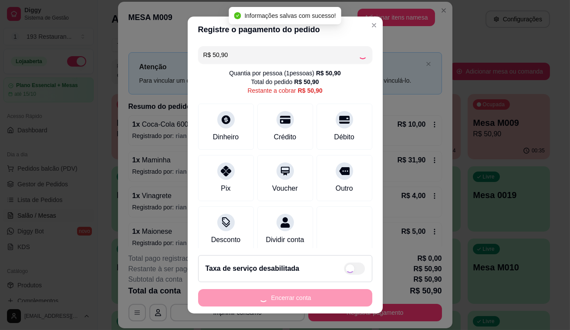
type input "R$ 0,00"
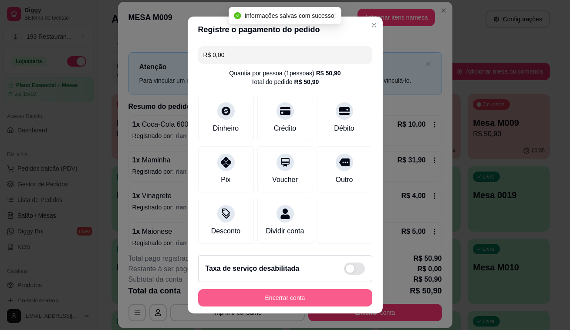
click at [270, 296] on button "Encerrar conta" at bounding box center [285, 297] width 174 height 17
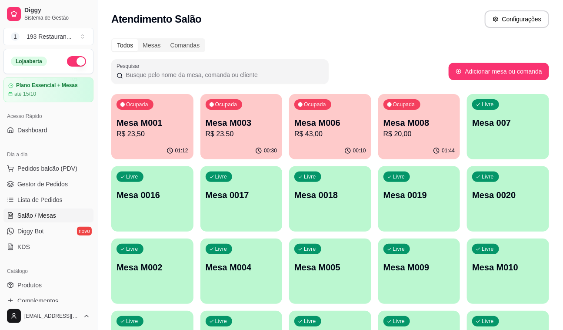
drag, startPoint x: 198, startPoint y: 325, endPoint x: 228, endPoint y: 315, distance: 31.4
click at [183, 273] on div "Livre Mesa M002" at bounding box center [152, 265] width 82 height 55
click at [220, 144] on div "00:31" at bounding box center [241, 150] width 80 height 17
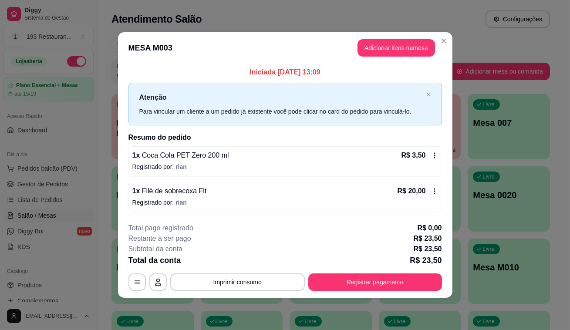
click at [397, 292] on footer "**********" at bounding box center [285, 257] width 334 height 82
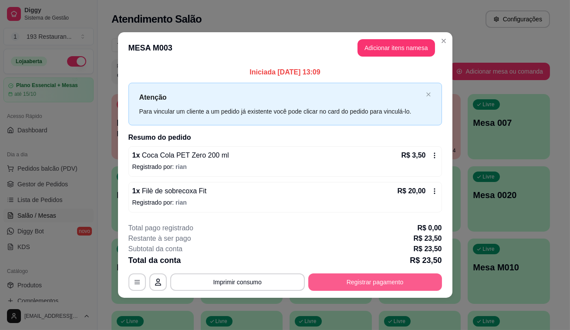
click at [398, 286] on button "Registrar pagamento" at bounding box center [375, 281] width 134 height 17
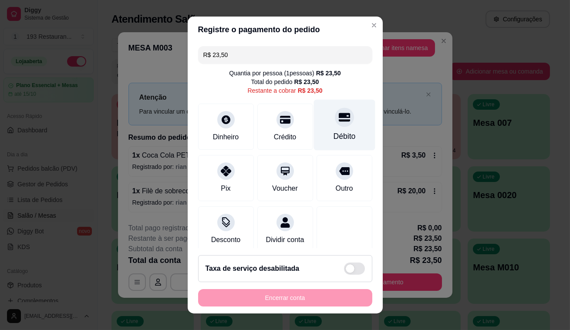
click at [338, 117] on icon at bounding box center [343, 117] width 11 height 9
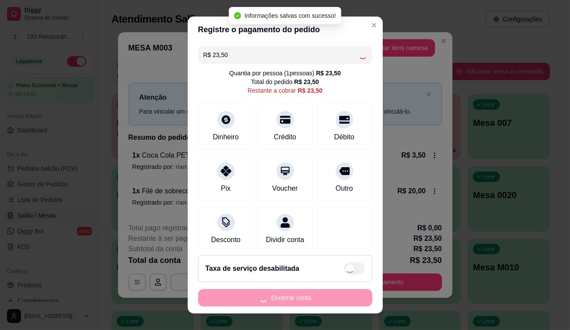
type input "R$ 0,00"
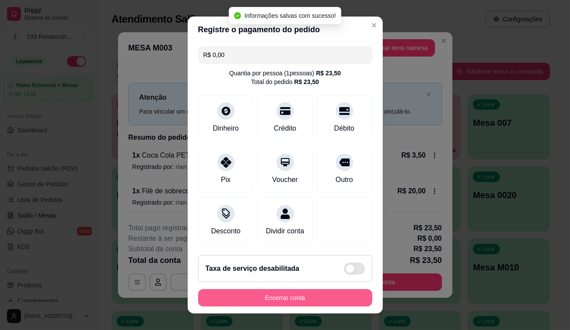
click at [318, 298] on button "Encerrar conta" at bounding box center [285, 297] width 174 height 17
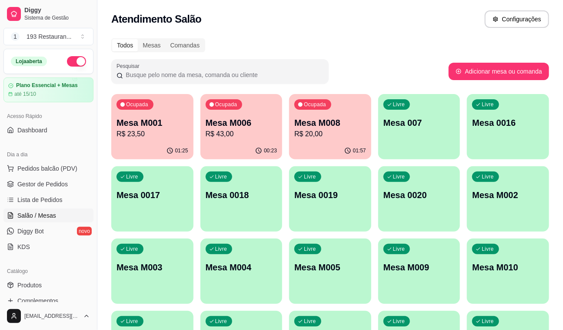
click at [265, 134] on p "R$ 43,00" at bounding box center [242, 134] width 72 height 10
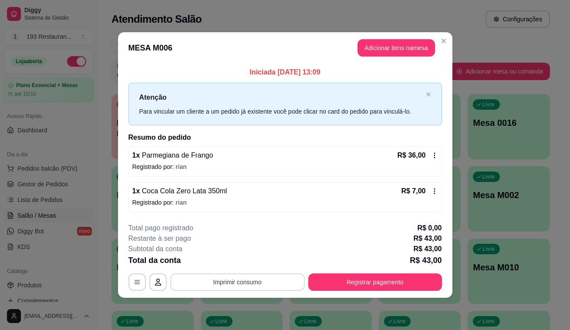
click at [248, 285] on button "Imprimir consumo" at bounding box center [237, 281] width 134 height 17
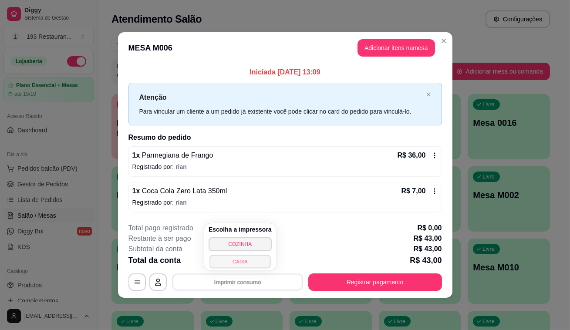
click at [239, 262] on button "CAIXA" at bounding box center [239, 261] width 61 height 13
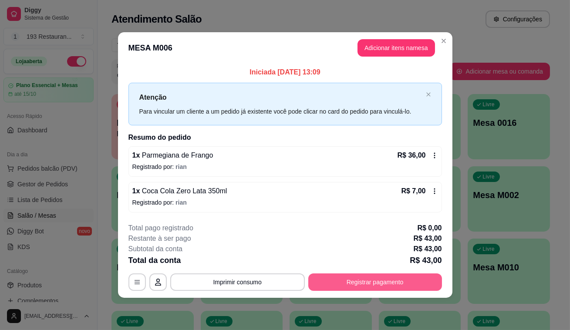
click at [354, 273] on button "Registrar pagamento" at bounding box center [375, 281] width 134 height 17
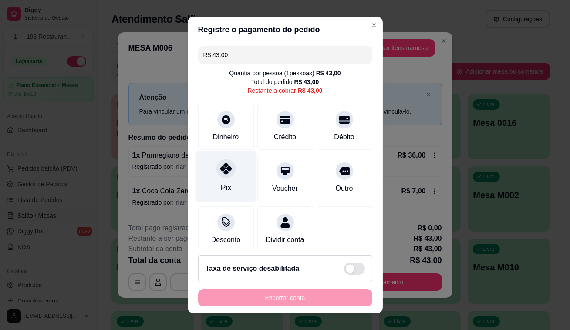
click at [234, 179] on div "Pix" at bounding box center [225, 176] width 61 height 51
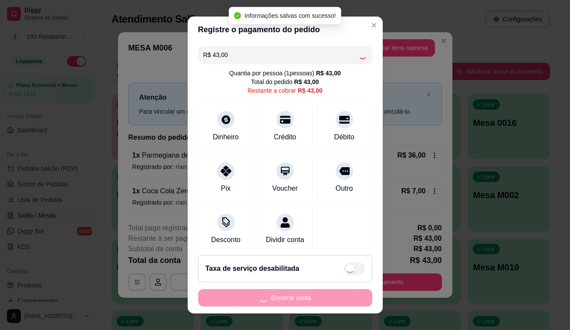
type input "R$ 0,00"
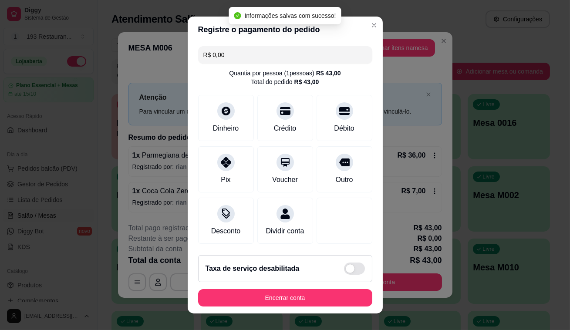
click at [264, 291] on button "Encerrar conta" at bounding box center [285, 297] width 174 height 17
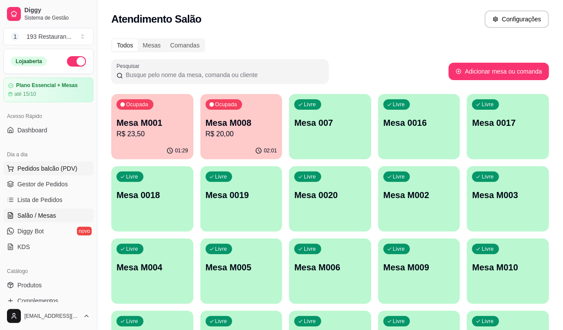
click at [61, 171] on span "Pedidos balcão (PDV)" at bounding box center [47, 168] width 60 height 9
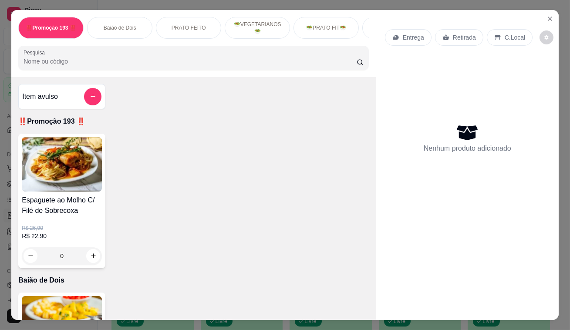
click at [443, 35] on icon at bounding box center [446, 37] width 7 height 6
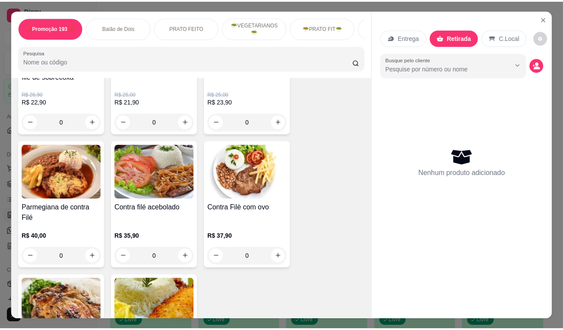
scroll to position [989, 0]
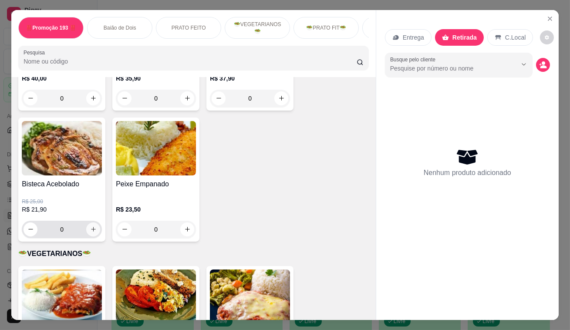
click at [91, 226] on icon "increase-product-quantity" at bounding box center [93, 229] width 7 height 7
type input "1"
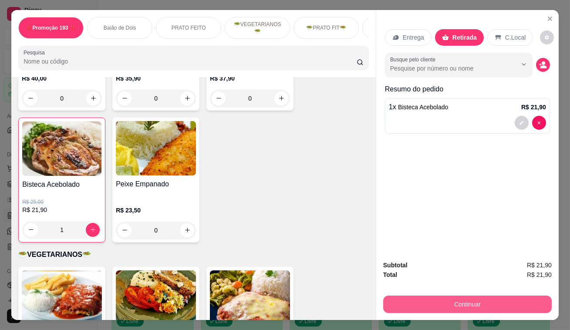
click at [406, 302] on button "Continuar" at bounding box center [467, 303] width 168 height 17
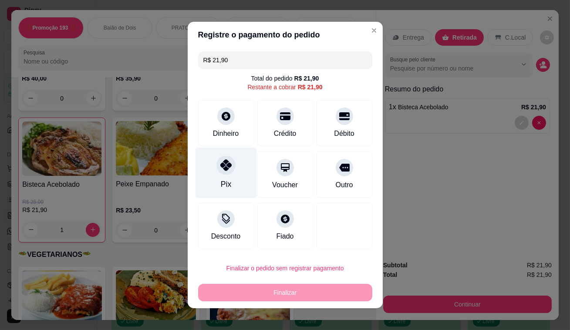
click at [228, 177] on div "Pix" at bounding box center [225, 173] width 61 height 51
type input "R$ 0,00"
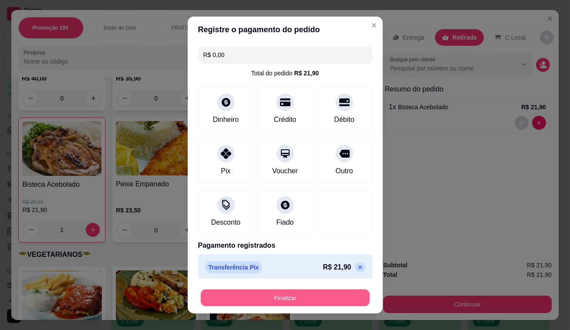
click at [290, 291] on button "Finalizar" at bounding box center [285, 297] width 169 height 17
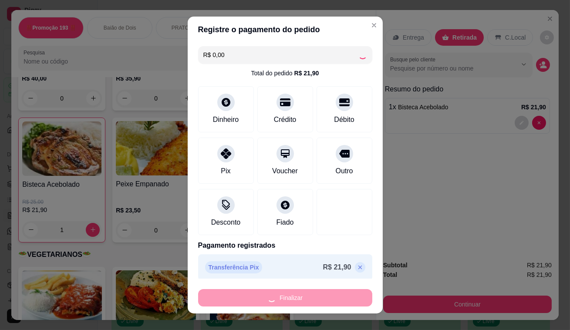
type input "0"
type input "-R$ 21,90"
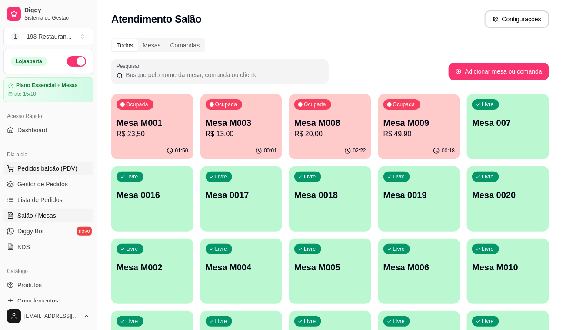
click at [63, 170] on span "Pedidos balcão (PDV)" at bounding box center [47, 168] width 60 height 9
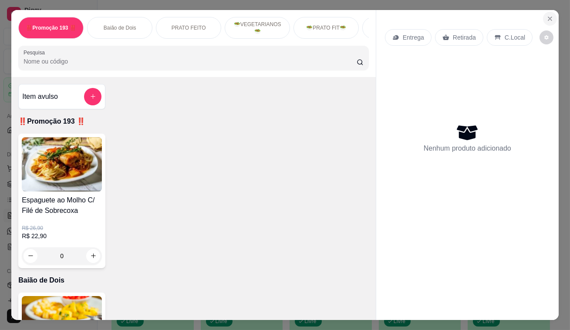
click at [546, 18] on icon "Close" at bounding box center [549, 18] width 7 height 7
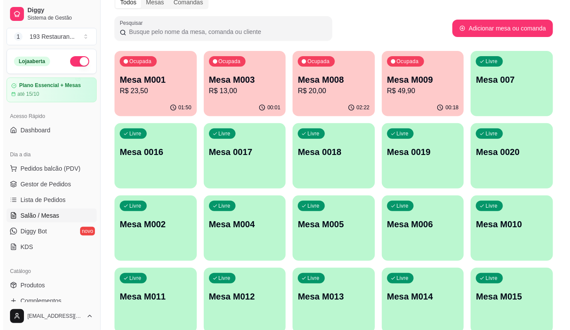
scroll to position [81, 0]
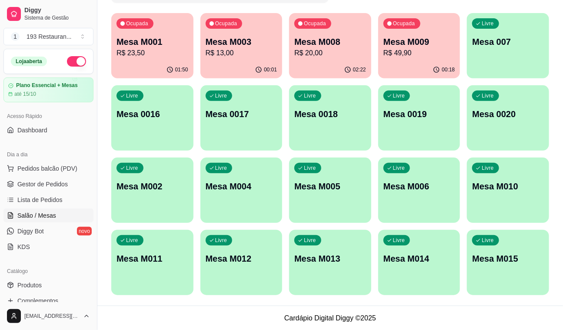
click at [170, 275] on div "Livre Mesa M011" at bounding box center [152, 257] width 82 height 55
click at [517, 51] on div "Livre Mesa 007" at bounding box center [508, 40] width 82 height 55
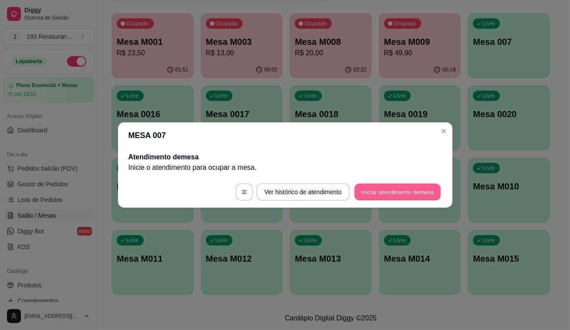
click at [378, 196] on button "Iniciar atendimento de mesa" at bounding box center [397, 192] width 86 height 17
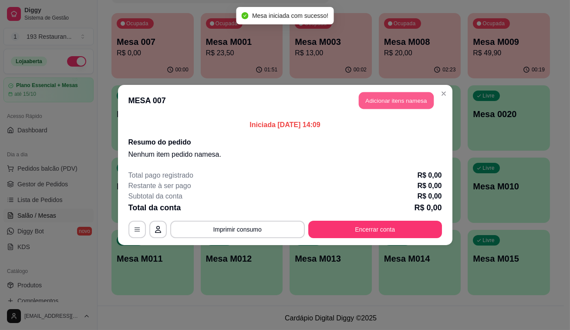
click at [380, 101] on button "Adicionar itens na mesa" at bounding box center [396, 100] width 75 height 17
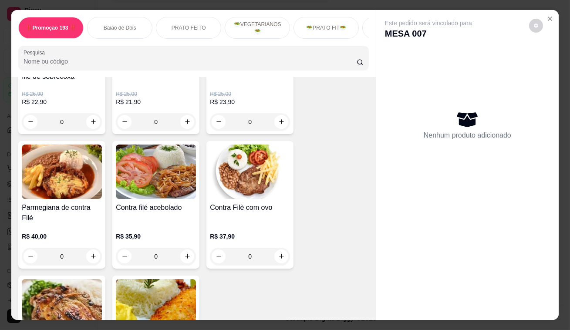
scroll to position [989, 0]
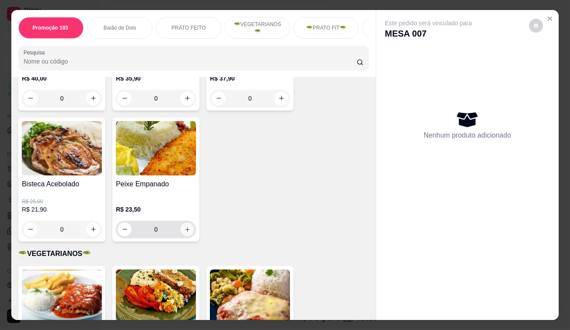
click at [184, 226] on icon "increase-product-quantity" at bounding box center [187, 229] width 7 height 7
type input "1"
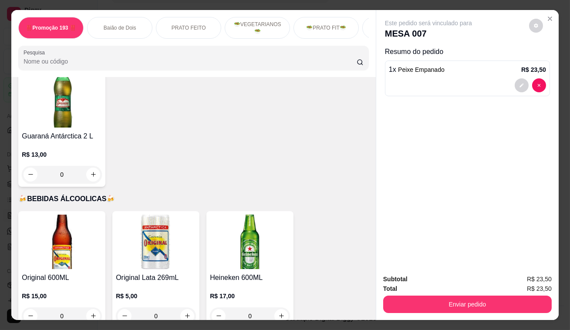
scroll to position [3995, 0]
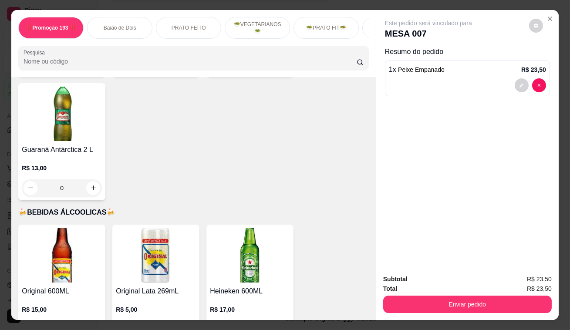
click at [89, 322] on button "increase-product-quantity" at bounding box center [93, 329] width 14 height 14
type input "1"
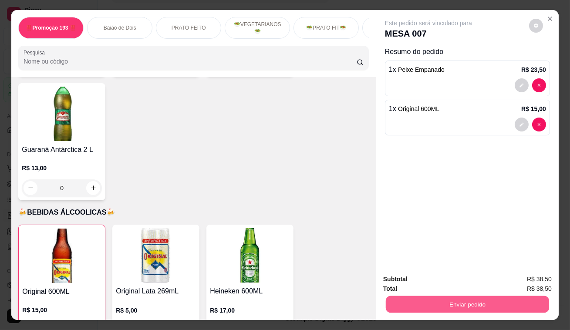
click at [443, 300] on button "Enviar pedido" at bounding box center [467, 304] width 163 height 17
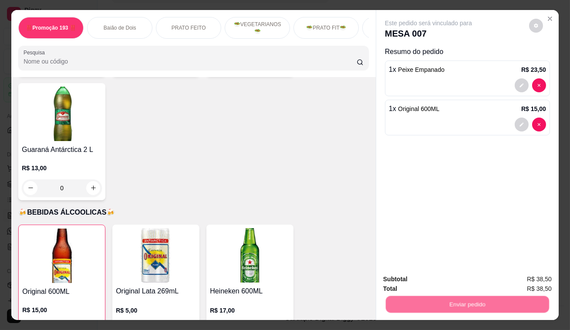
click at [436, 283] on button "Não registrar e enviar pedido" at bounding box center [439, 280] width 88 height 16
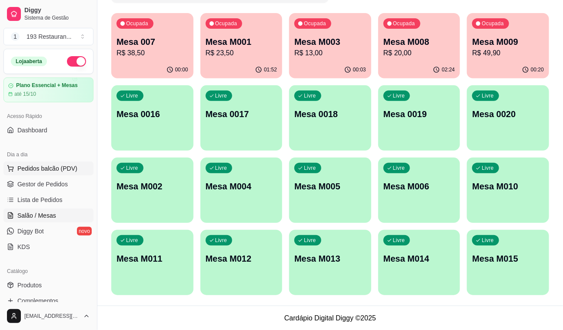
click at [70, 166] on span "Pedidos balcão (PDV)" at bounding box center [47, 168] width 60 height 9
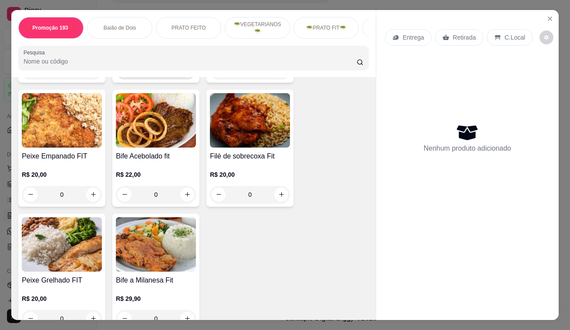
scroll to position [1582, 0]
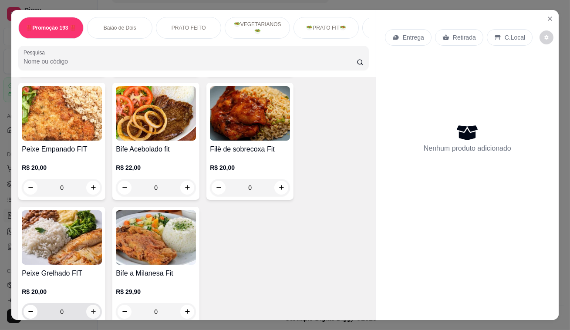
click at [92, 308] on icon "increase-product-quantity" at bounding box center [93, 311] width 7 height 7
type input "1"
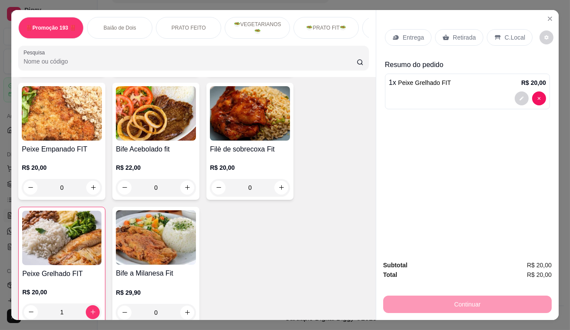
click at [458, 33] on p "Retirada" at bounding box center [464, 37] width 23 height 9
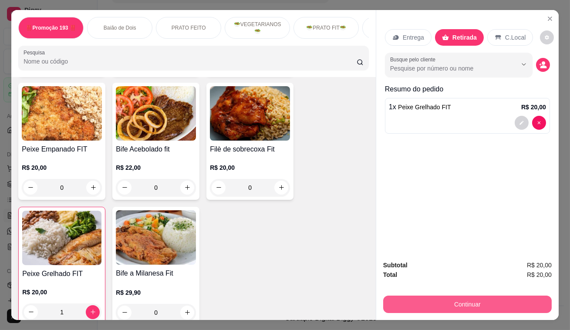
click at [473, 303] on button "Continuar" at bounding box center [467, 303] width 168 height 17
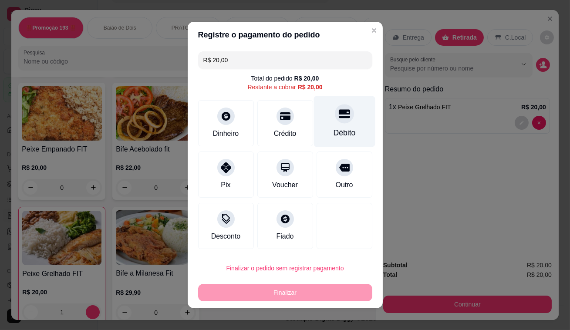
click at [339, 117] on icon at bounding box center [343, 114] width 11 height 9
type input "R$ 0,00"
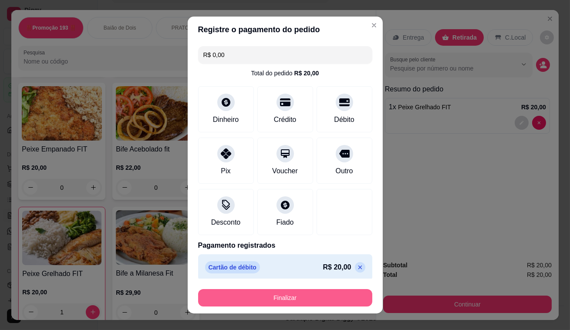
click at [298, 298] on button "Finalizar" at bounding box center [285, 297] width 174 height 17
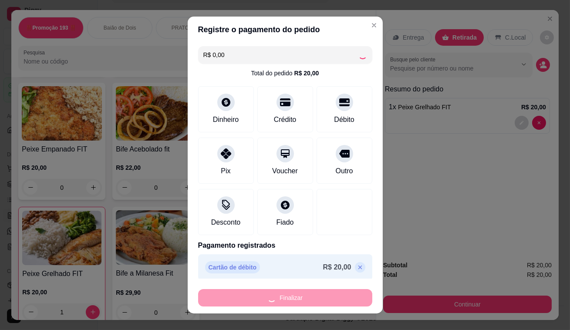
type input "0"
type input "-R$ 20,00"
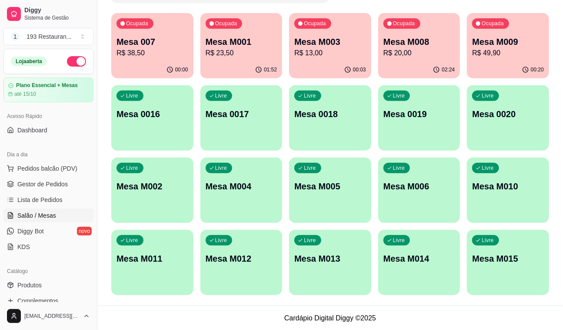
click at [513, 65] on div "00:20" at bounding box center [508, 69] width 82 height 17
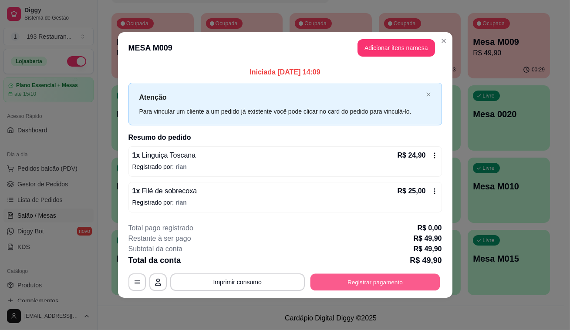
click at [396, 281] on button "Registrar pagamento" at bounding box center [375, 281] width 130 height 17
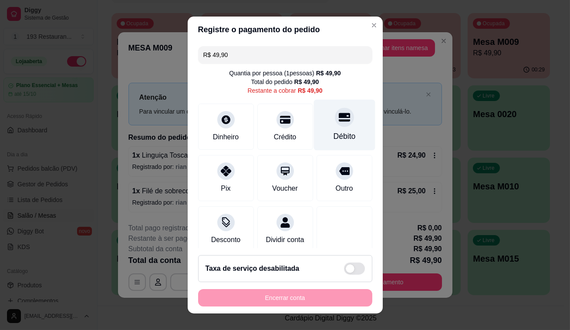
click at [341, 126] on div "Débito" at bounding box center [343, 125] width 61 height 51
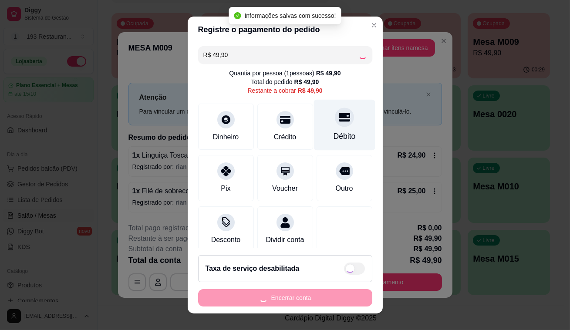
type input "R$ 0,00"
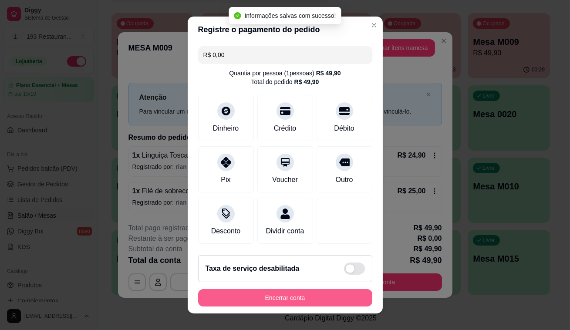
click at [355, 301] on button "Encerrar conta" at bounding box center [285, 297] width 174 height 17
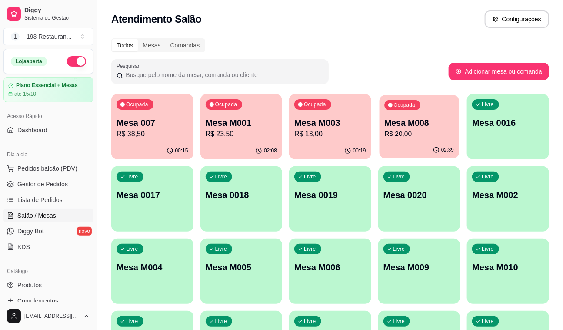
click at [408, 136] on p "R$ 20,00" at bounding box center [420, 134] width 70 height 10
click at [395, 152] on div "02:39" at bounding box center [420, 150] width 80 height 17
click at [265, 142] on div "02:08" at bounding box center [241, 150] width 80 height 17
drag, startPoint x: 124, startPoint y: 160, endPoint x: 130, endPoint y: 158, distance: 6.2
click at [127, 159] on div "Ocupada Mesa 007 R$ 38,50 00:16 Ocupada Mesa M001 R$ 23,50 02:08 Ocupada Mesa M…" at bounding box center [330, 235] width 438 height 282
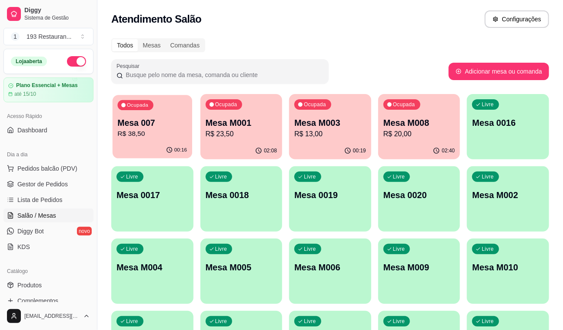
click at [159, 144] on div "00:16" at bounding box center [153, 150] width 80 height 17
click at [351, 151] on icon "button" at bounding box center [348, 150] width 7 height 7
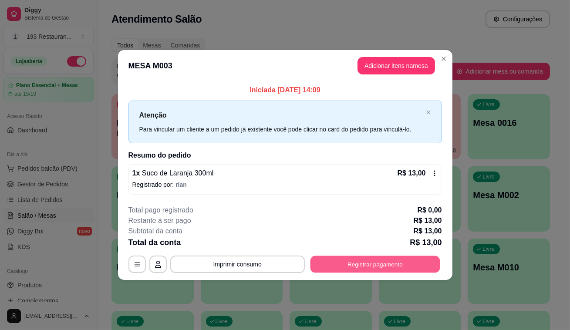
click at [348, 264] on button "Registrar pagamento" at bounding box center [375, 263] width 130 height 17
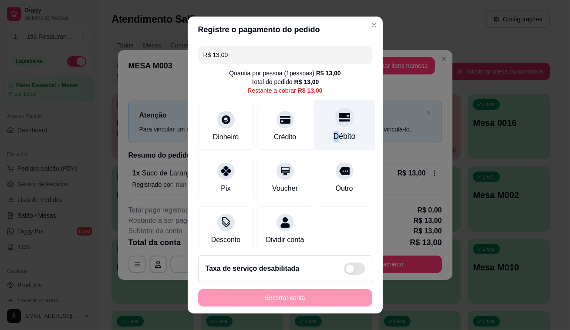
click at [327, 127] on div "Débito" at bounding box center [343, 125] width 61 height 51
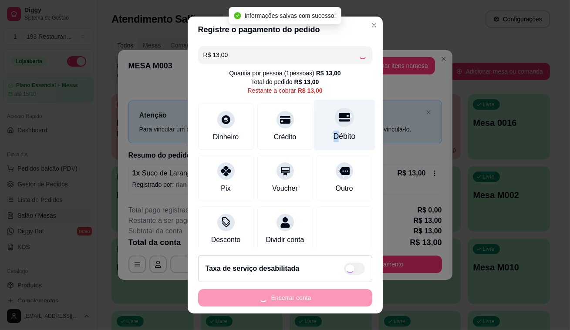
type input "R$ 0,00"
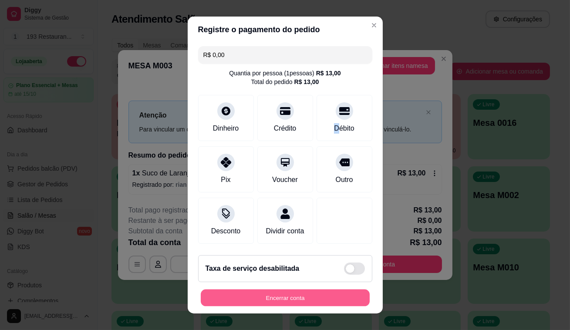
click at [258, 292] on button "Encerrar conta" at bounding box center [285, 297] width 169 height 17
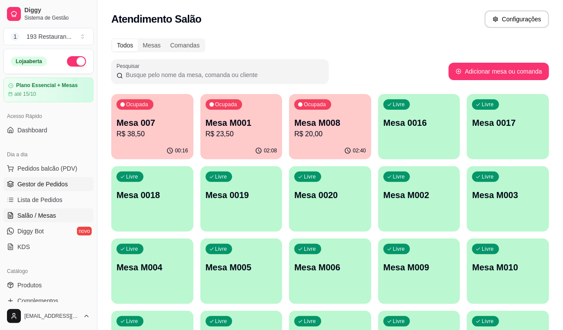
click at [42, 188] on link "Gestor de Pedidos" at bounding box center [48, 184] width 90 height 14
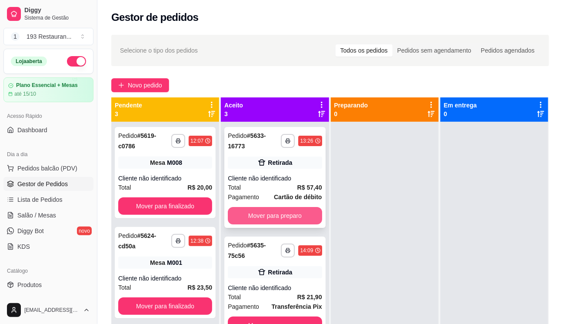
click at [308, 217] on button "Mover para preparo" at bounding box center [275, 215] width 94 height 17
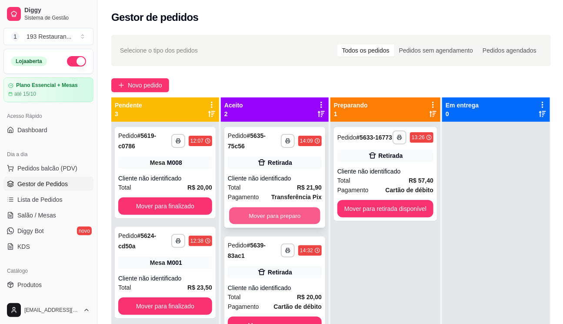
click at [292, 215] on button "Mover para preparo" at bounding box center [274, 216] width 91 height 17
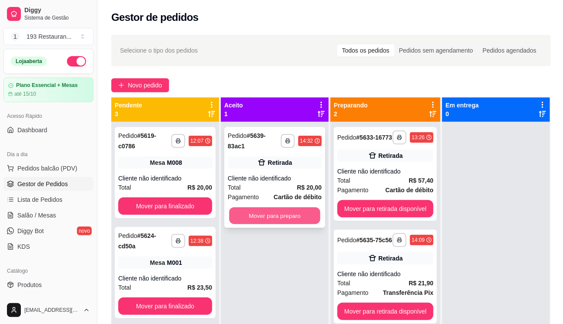
click at [291, 215] on button "Mover para preparo" at bounding box center [274, 216] width 91 height 17
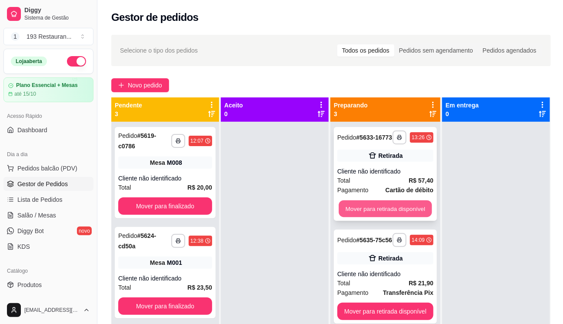
click at [374, 208] on button "Mover para retirada disponível" at bounding box center [385, 209] width 93 height 17
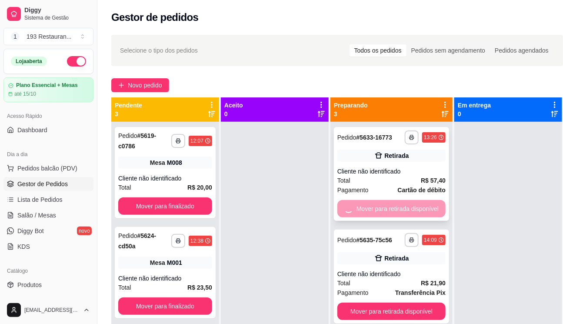
click at [374, 303] on button "Mover para retirada disponível" at bounding box center [392, 311] width 108 height 17
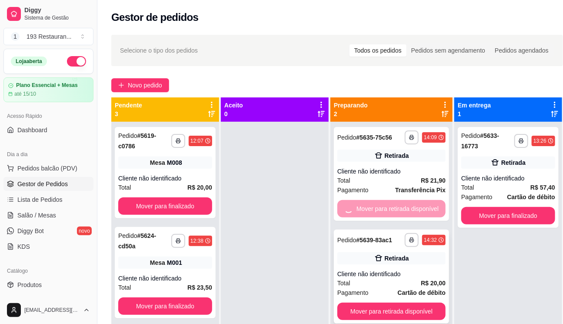
click at [386, 303] on button "Mover para retirada disponível" at bounding box center [392, 311] width 108 height 17
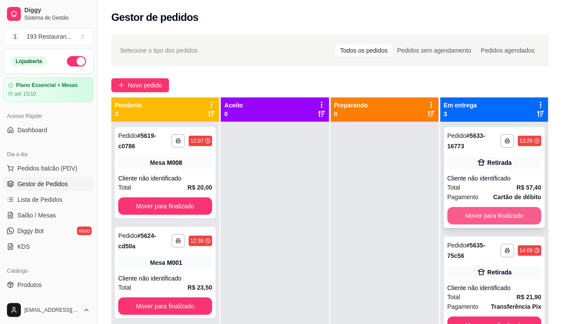
click at [506, 220] on button "Mover para finalizado" at bounding box center [495, 215] width 94 height 17
click at [503, 216] on button "Mover para finalizado" at bounding box center [495, 215] width 94 height 17
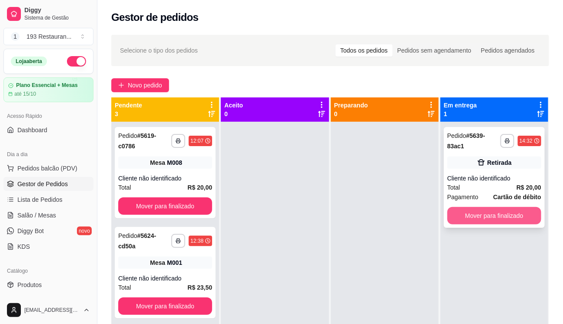
click at [503, 215] on button "Mover para finalizado" at bounding box center [495, 215] width 94 height 17
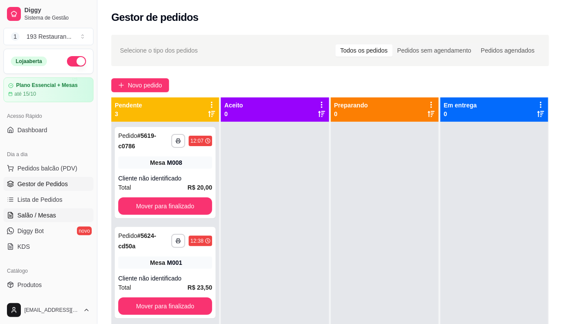
click at [65, 221] on link "Salão / Mesas" at bounding box center [48, 215] width 90 height 14
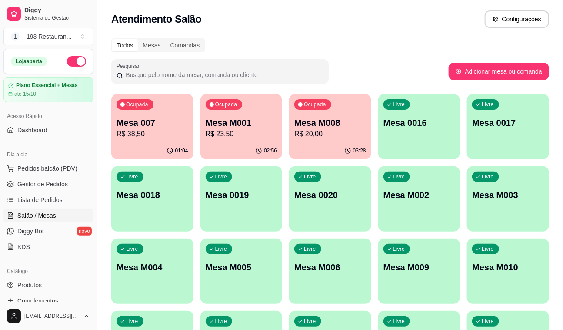
click at [252, 128] on p "Mesa M001" at bounding box center [242, 123] width 72 height 12
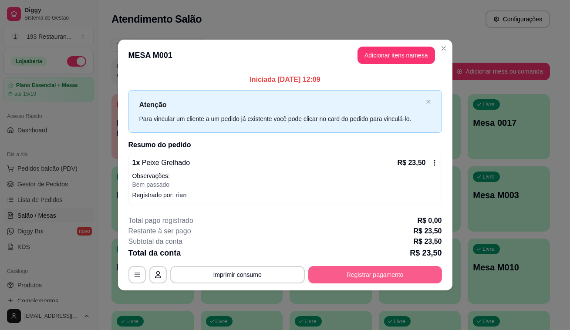
click at [372, 278] on button "Registrar pagamento" at bounding box center [375, 274] width 134 height 17
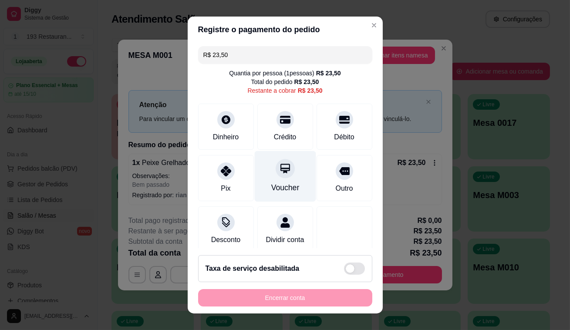
click at [286, 164] on div "Voucher" at bounding box center [284, 176] width 61 height 51
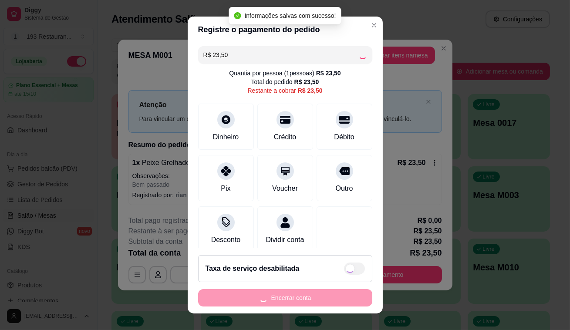
type input "R$ 0,00"
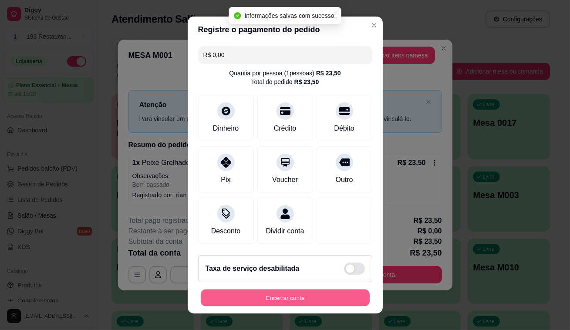
click at [292, 300] on button "Encerrar conta" at bounding box center [285, 297] width 169 height 17
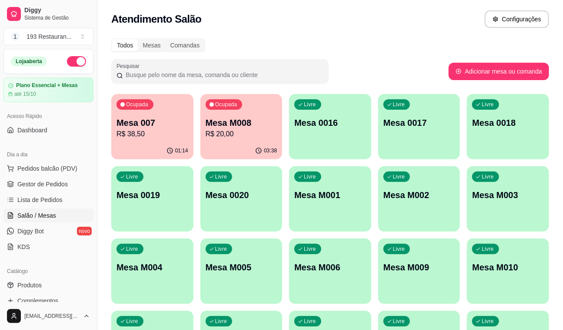
click at [249, 126] on p "Mesa M008" at bounding box center [242, 123] width 72 height 12
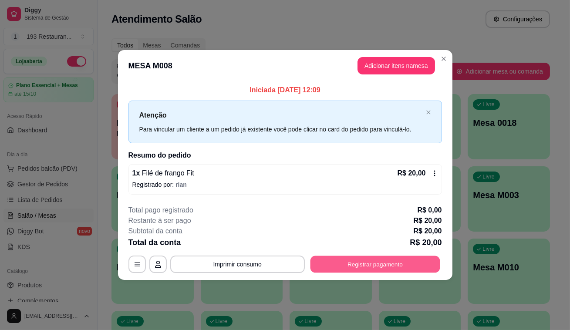
click at [318, 262] on button "Registrar pagamento" at bounding box center [375, 263] width 130 height 17
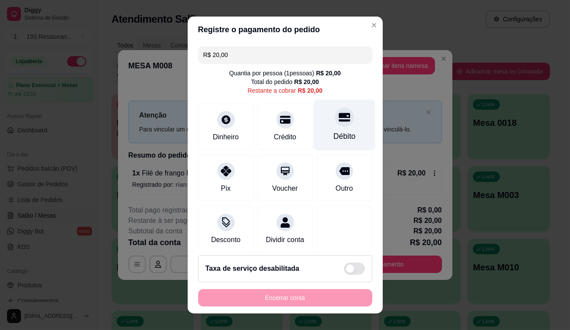
click at [337, 131] on div "Débito" at bounding box center [344, 136] width 22 height 11
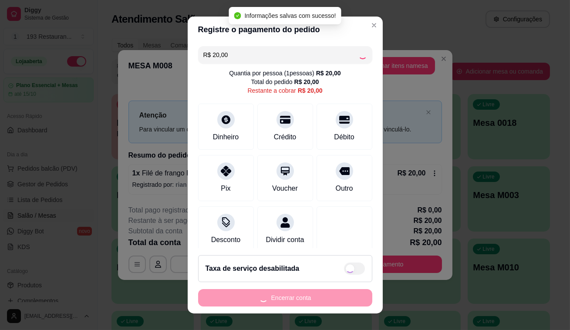
type input "R$ 0,00"
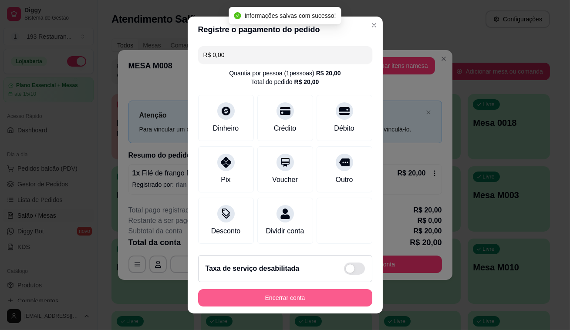
click at [290, 298] on button "Encerrar conta" at bounding box center [285, 297] width 174 height 17
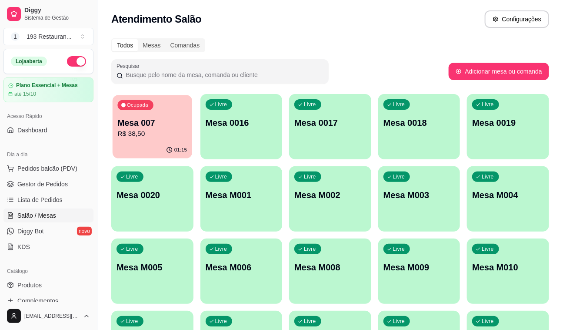
click at [170, 131] on p "R$ 38,50" at bounding box center [152, 134] width 70 height 10
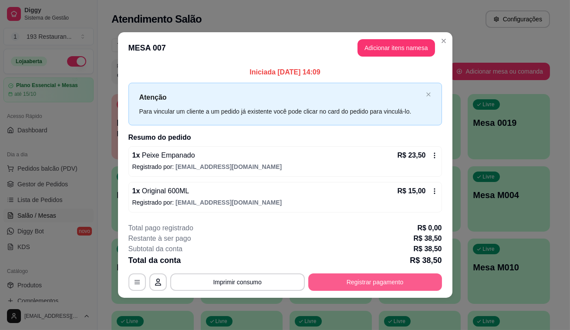
click at [369, 286] on button "Registrar pagamento" at bounding box center [375, 281] width 134 height 17
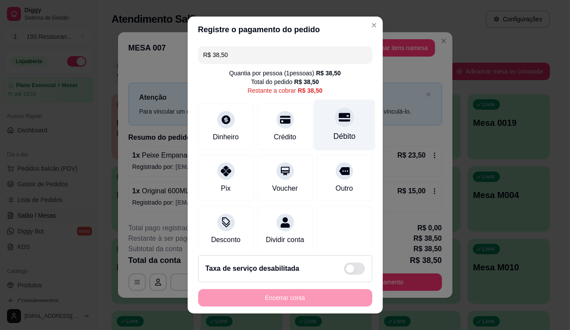
click at [338, 112] on icon at bounding box center [343, 116] width 11 height 11
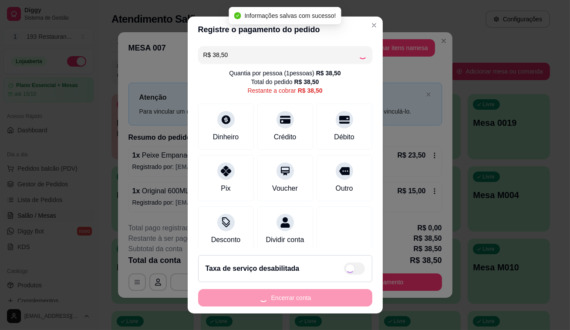
type input "R$ 0,00"
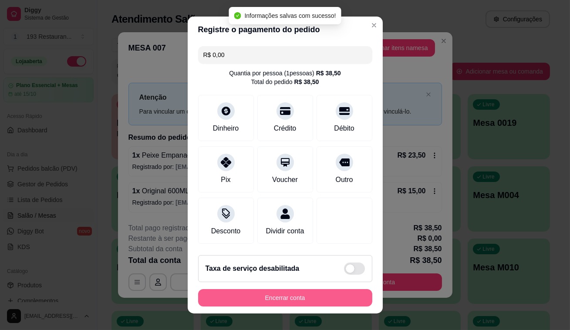
click at [346, 296] on button "Encerrar conta" at bounding box center [285, 297] width 174 height 17
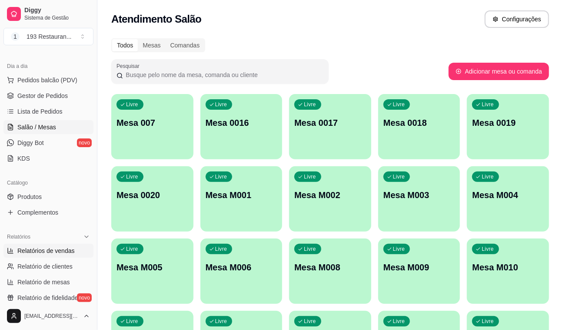
scroll to position [158, 0]
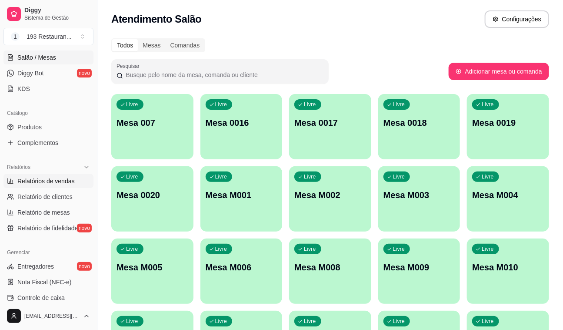
click at [62, 186] on link "Relatórios de vendas" at bounding box center [48, 181] width 90 height 14
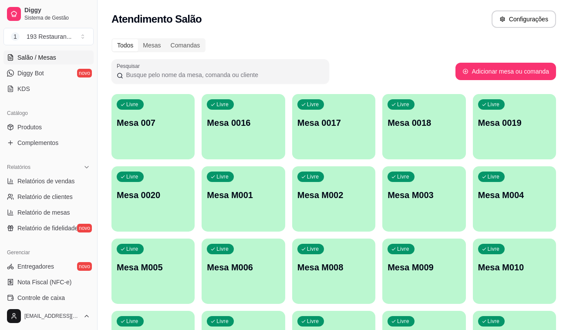
select select "ALL"
select select "0"
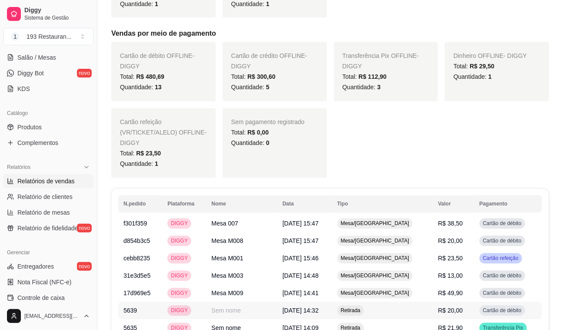
scroll to position [474, 0]
